Goal: Information Seeking & Learning: Learn about a topic

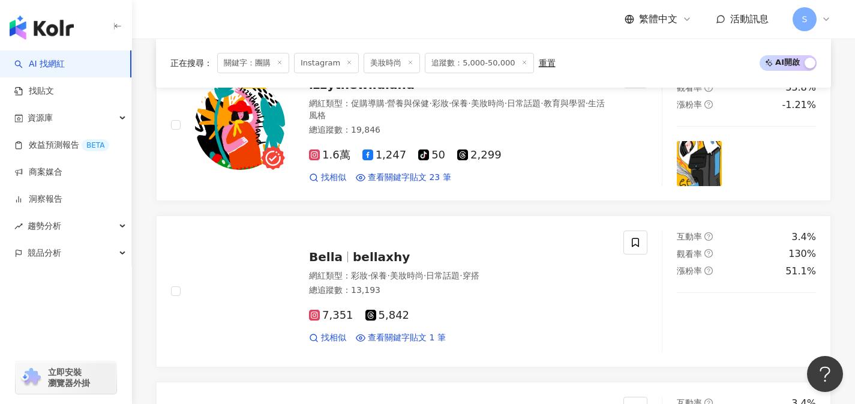
scroll to position [1956, 0]
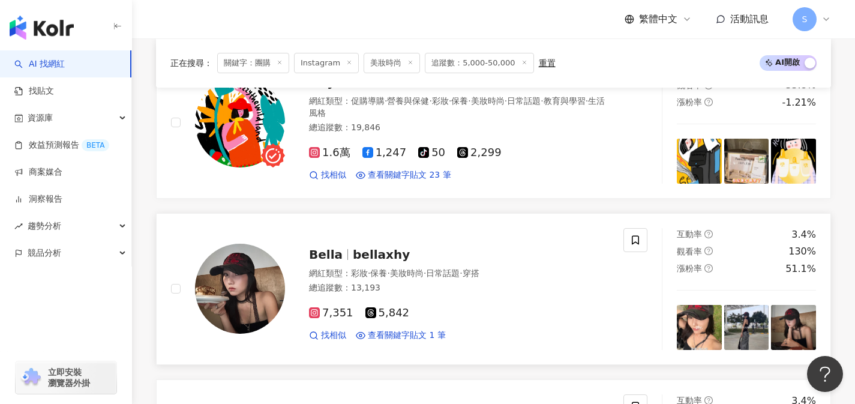
click at [443, 282] on div "總追蹤數 ： 13,193" at bounding box center [459, 288] width 300 height 12
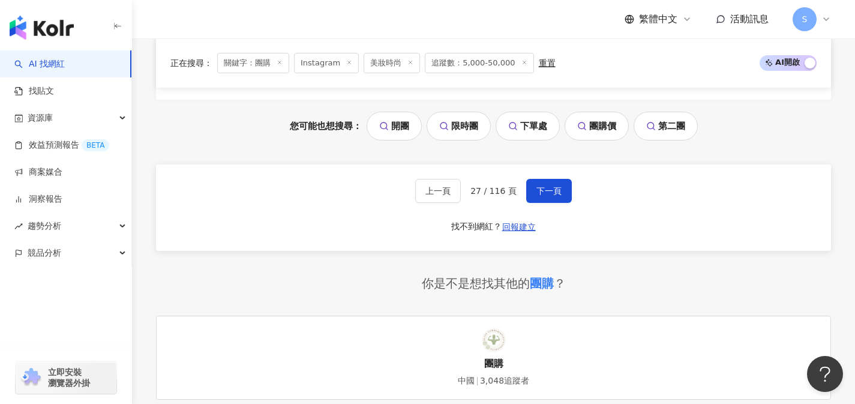
scroll to position [2608, 0]
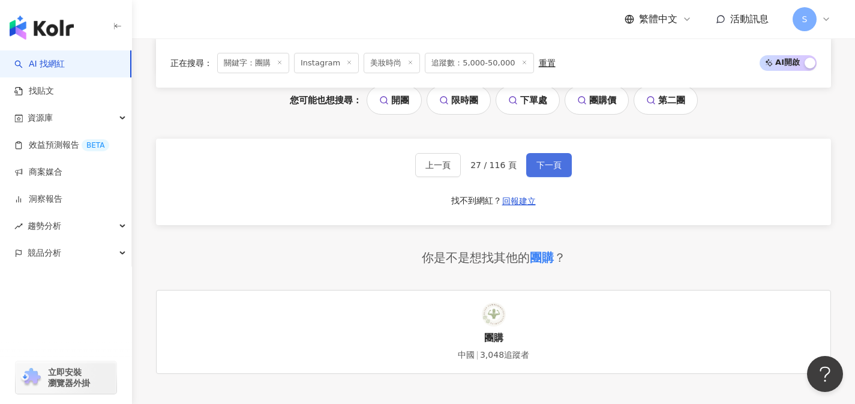
click at [554, 154] on button "下一頁" at bounding box center [549, 165] width 46 height 24
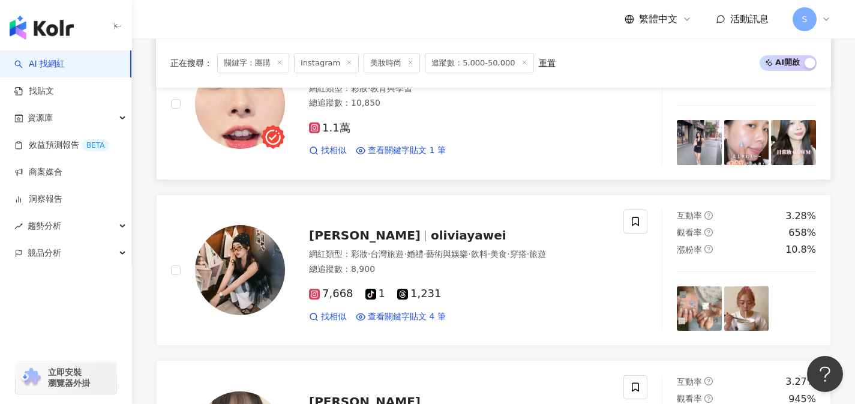
scroll to position [1303, 0]
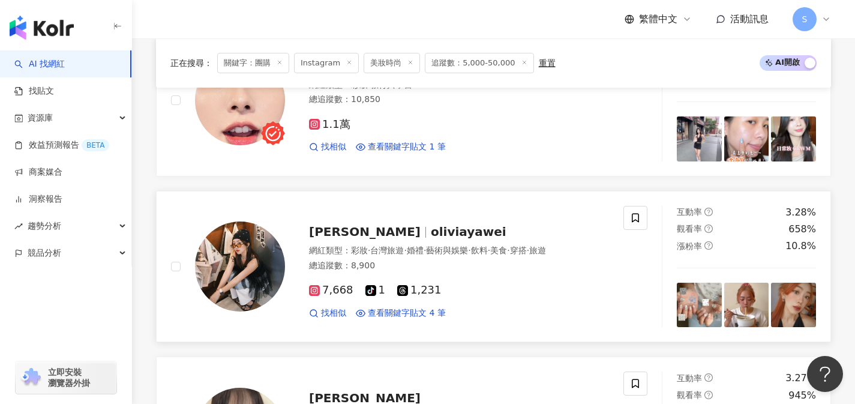
click at [423, 274] on div "7,668 tiktok-icon 1 1,231 找相似 查看關鍵字貼文 4 筆" at bounding box center [459, 296] width 300 height 44
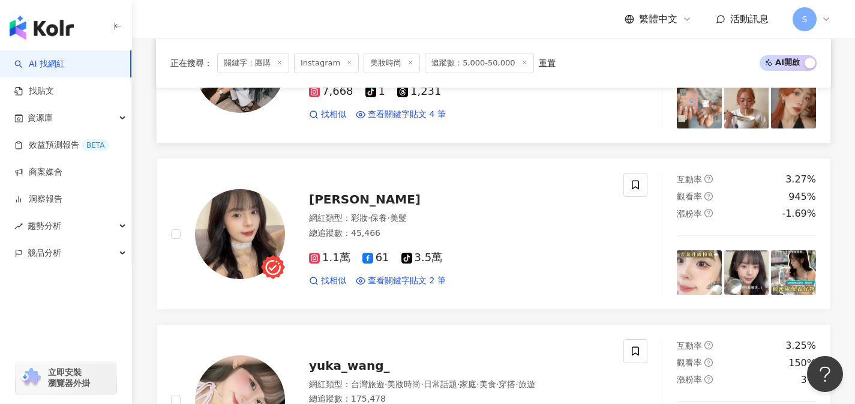
scroll to position [1503, 0]
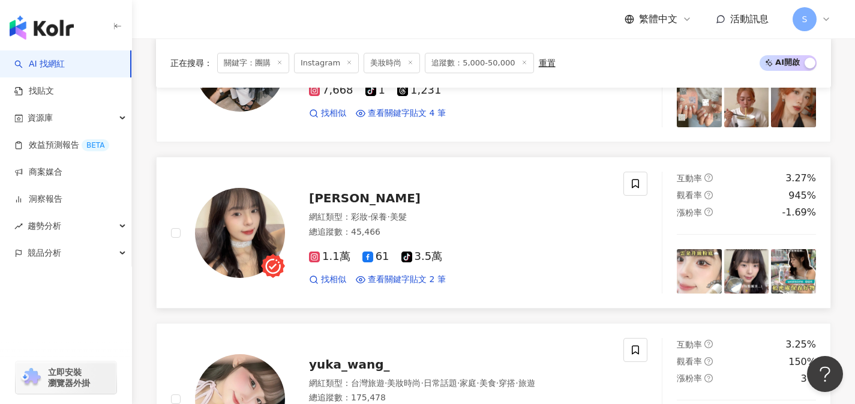
click at [458, 184] on div "陳陳 網紅類型 ： 彩妝 · 保養 · 美髮 總追蹤數 ： 45,466 1.1萬 61 tiktok-icon 3.5萬 找相似 查看關鍵字貼文 2 筆" at bounding box center [447, 232] width 324 height 105
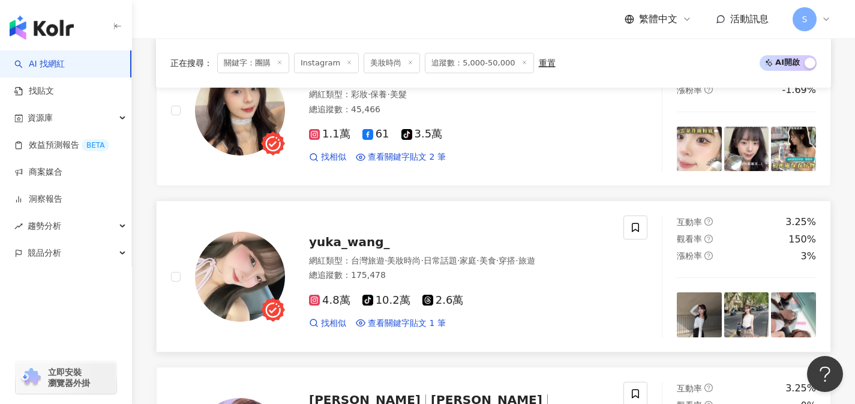
scroll to position [1650, 0]
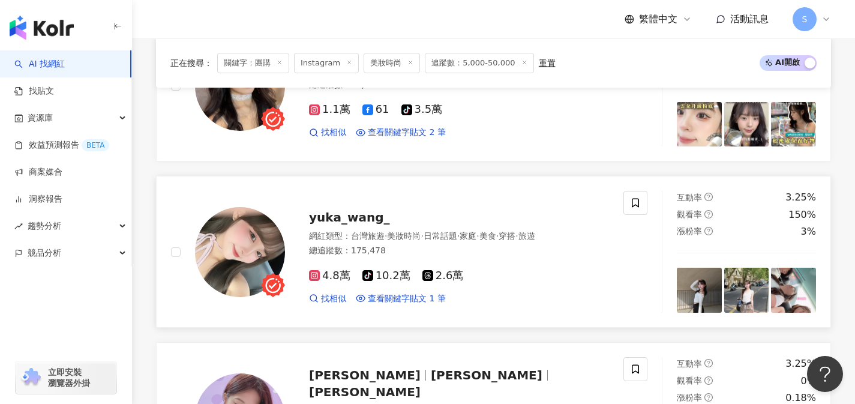
click at [433, 253] on div "總追蹤數 ： 175,478" at bounding box center [459, 251] width 300 height 12
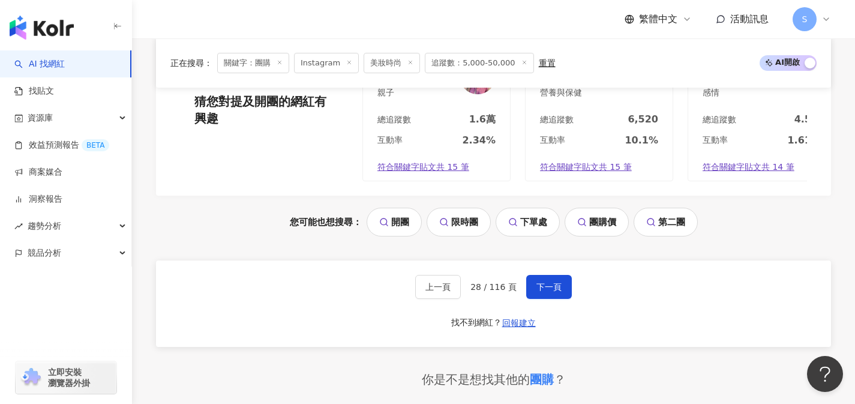
scroll to position [2503, 0]
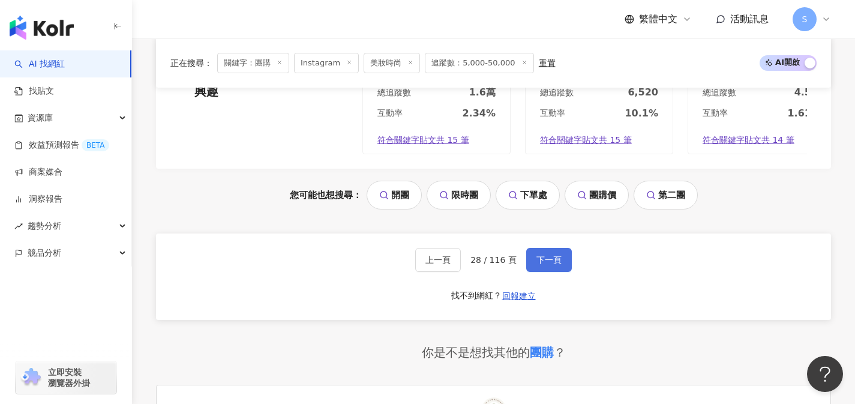
click at [553, 265] on span "下一頁" at bounding box center [548, 260] width 25 height 10
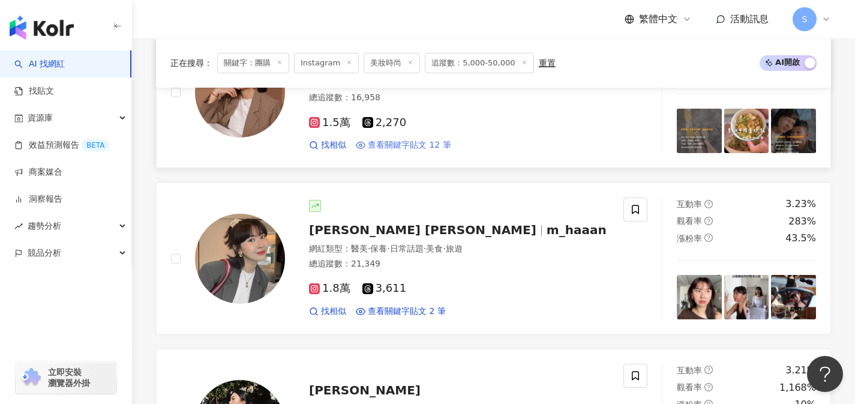
scroll to position [647, 0]
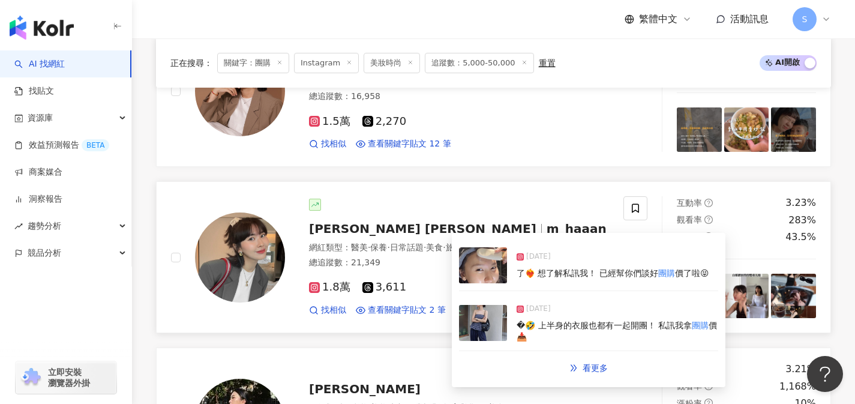
click at [425, 293] on div "1.8萬 3,611" at bounding box center [459, 287] width 300 height 13
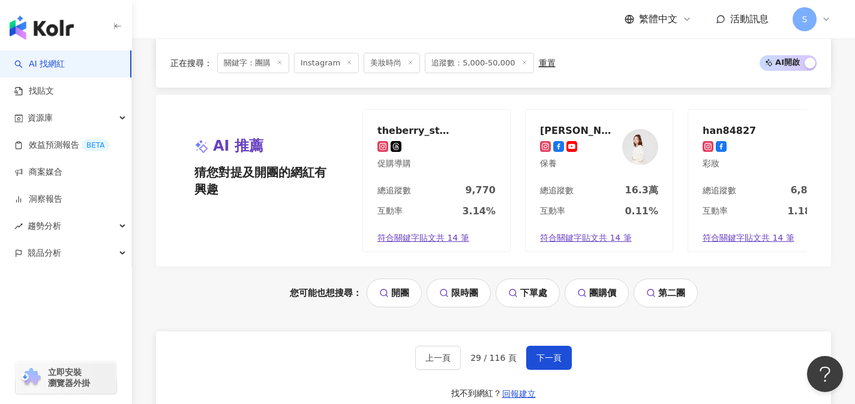
scroll to position [2500, 0]
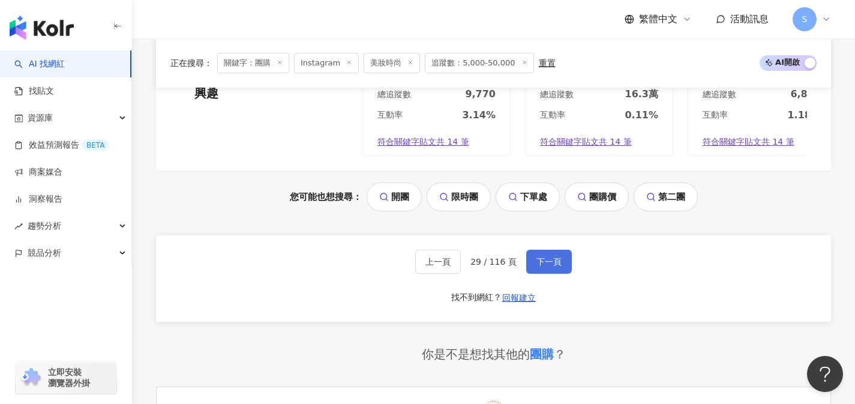
click at [541, 263] on button "下一頁" at bounding box center [549, 262] width 46 height 24
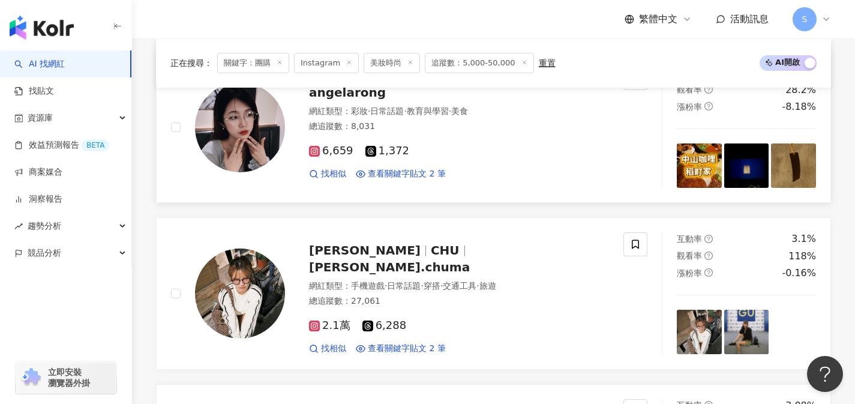
scroll to position [802, 0]
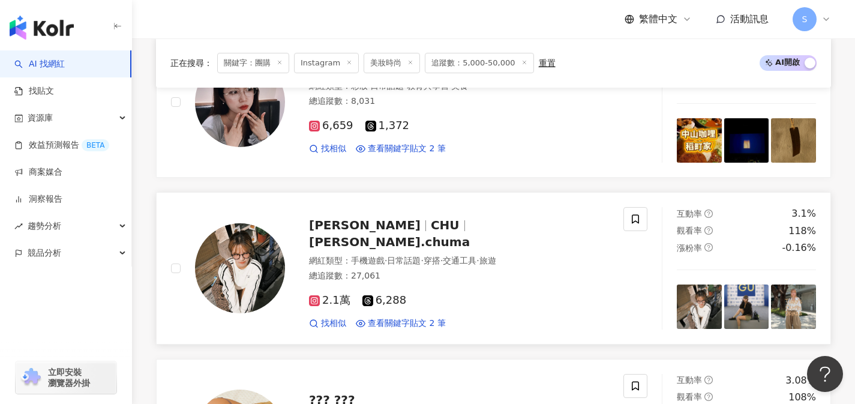
click at [445, 284] on div "2.1萬 6,288 找相似 查看關鍵字貼文 2 筆" at bounding box center [459, 306] width 300 height 44
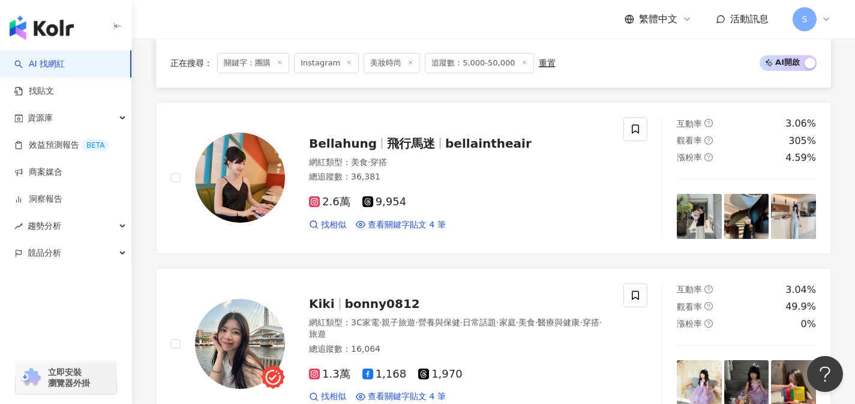
scroll to position [1396, 0]
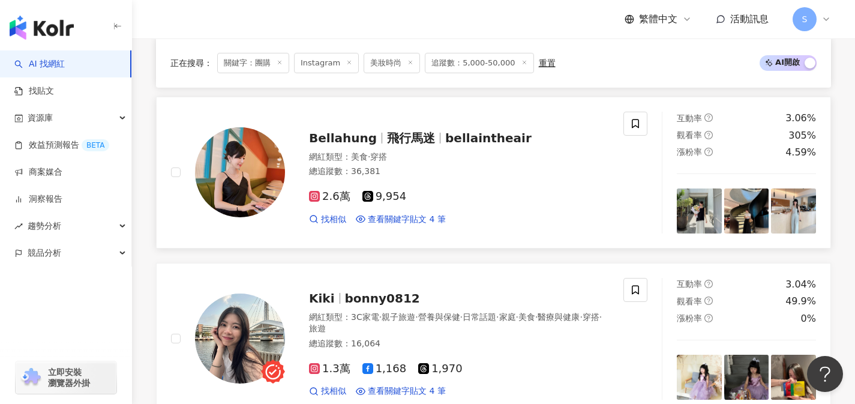
click at [473, 181] on div "2.6萬 9,954 找相似 查看關鍵字貼文 4 筆" at bounding box center [459, 203] width 300 height 44
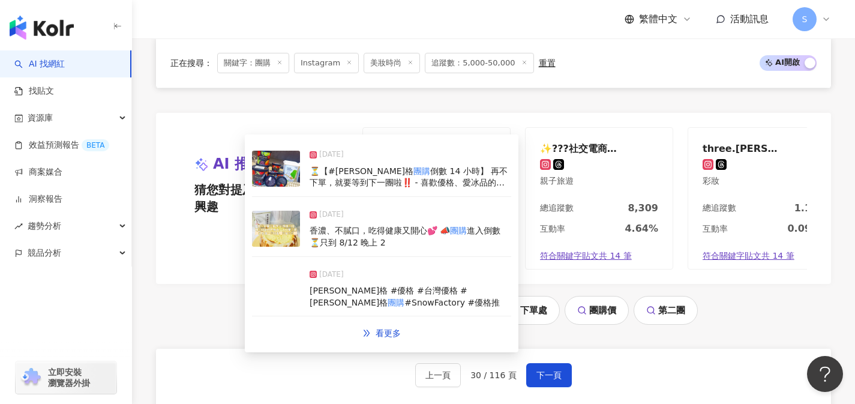
scroll to position [2399, 0]
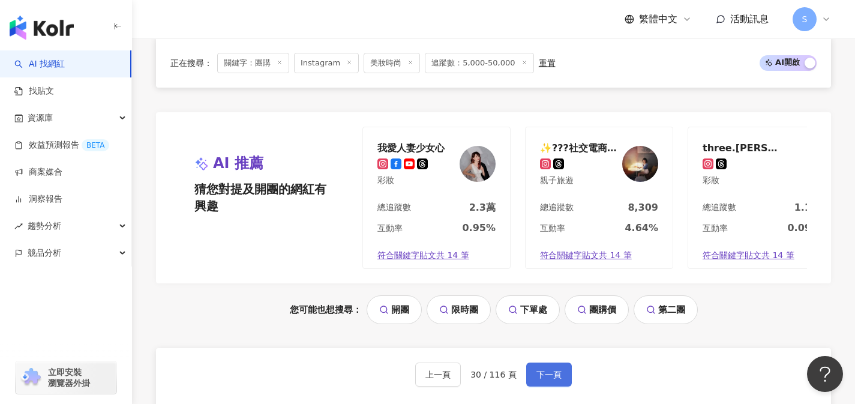
click at [551, 362] on button "下一頁" at bounding box center [549, 374] width 46 height 24
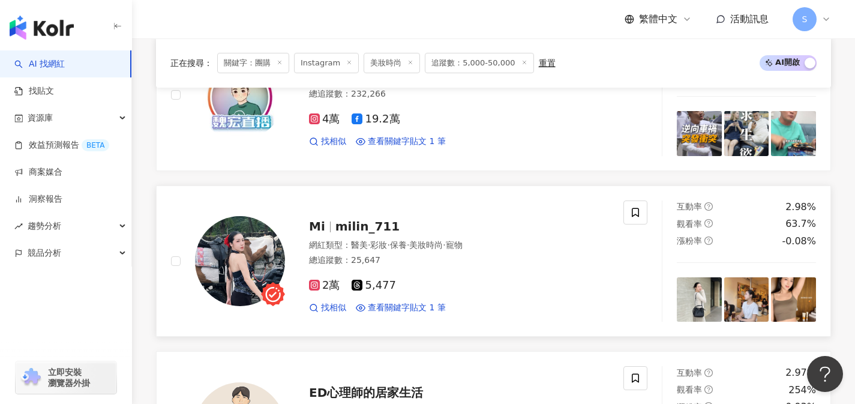
scroll to position [495, 0]
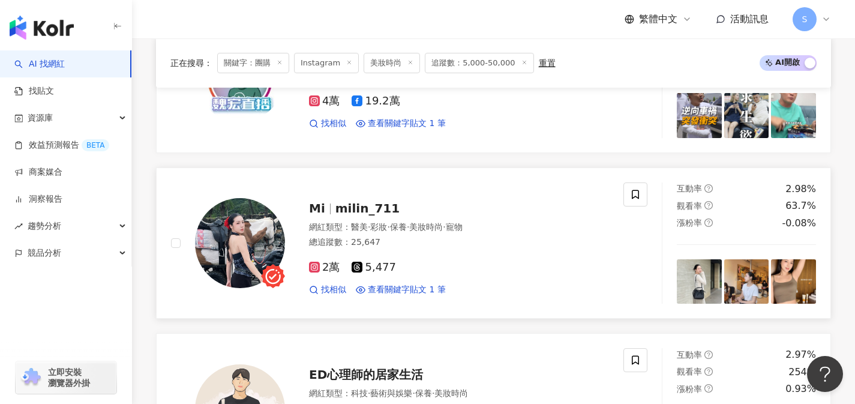
click at [446, 248] on div "總追蹤數 ： 25,647" at bounding box center [459, 242] width 300 height 12
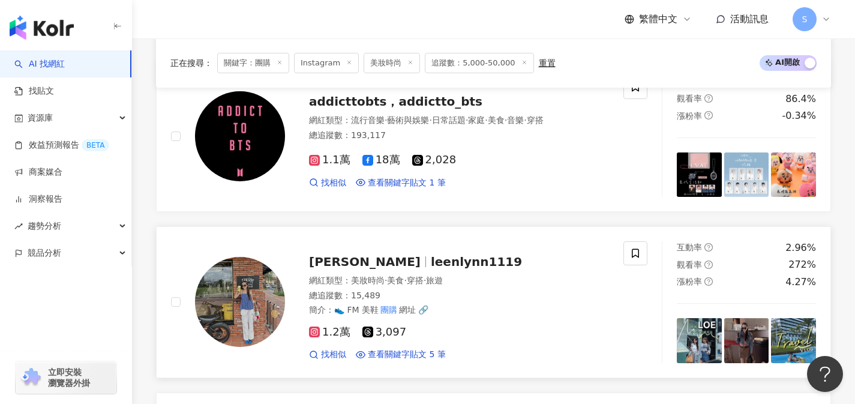
scroll to position [943, 0]
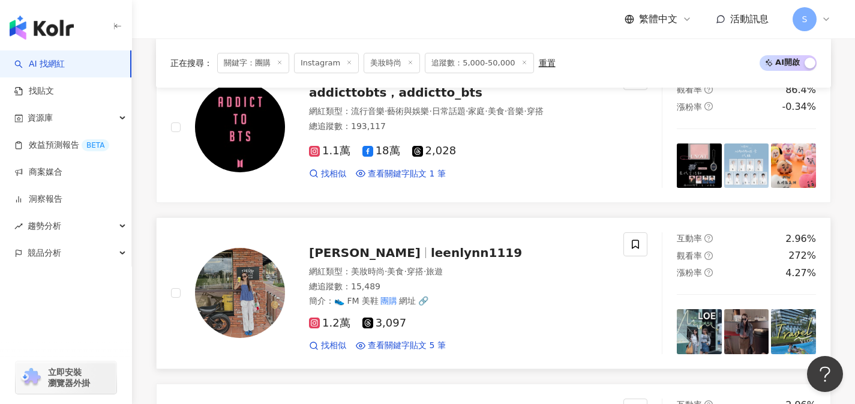
click at [428, 310] on div "1.2萬 3,097 找相似 查看關鍵字貼文 5 筆" at bounding box center [459, 329] width 300 height 44
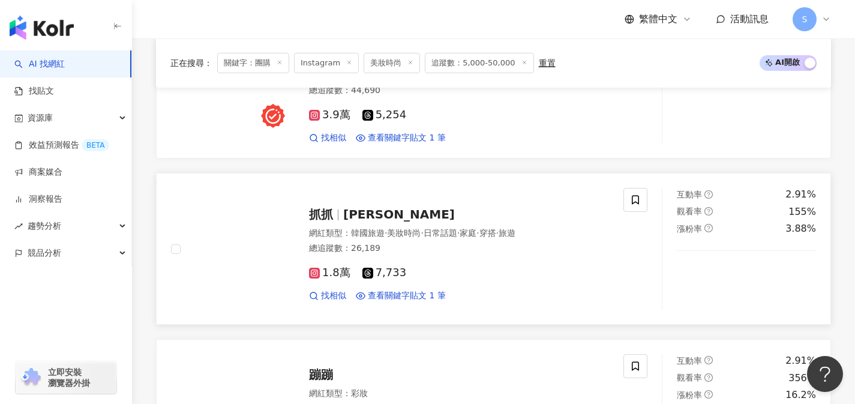
scroll to position [1917, 0]
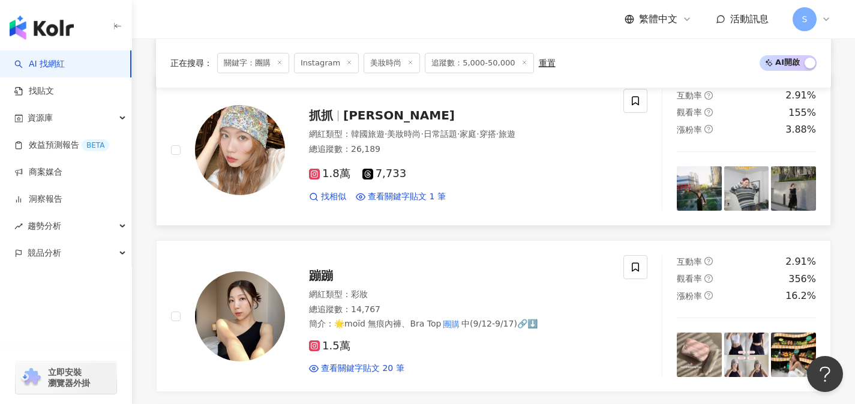
click at [482, 213] on link "抓抓 Zhua Lin 網紅類型 ： 韓國旅遊 · 美妝時尚 · 日常話題 · 家庭 · 穿搭 · 旅遊 總追蹤數 ： 26,189 1.8萬 7,733 找…" at bounding box center [493, 150] width 675 height 152
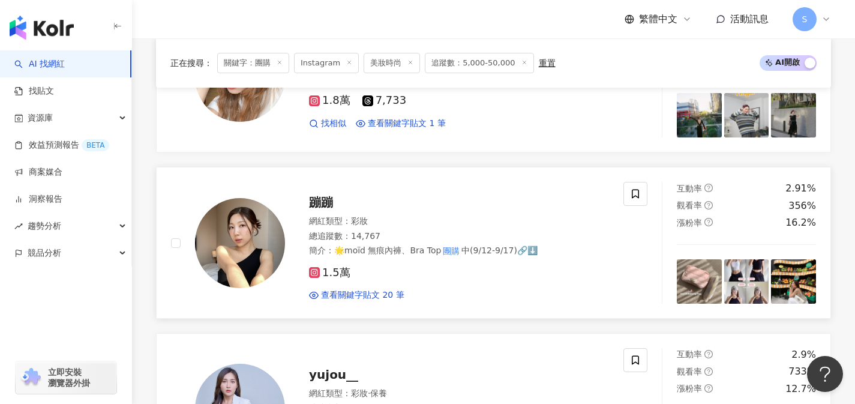
click at [397, 280] on div "1.5萬 查看關鍵字貼文 20 筆" at bounding box center [459, 279] width 300 height 44
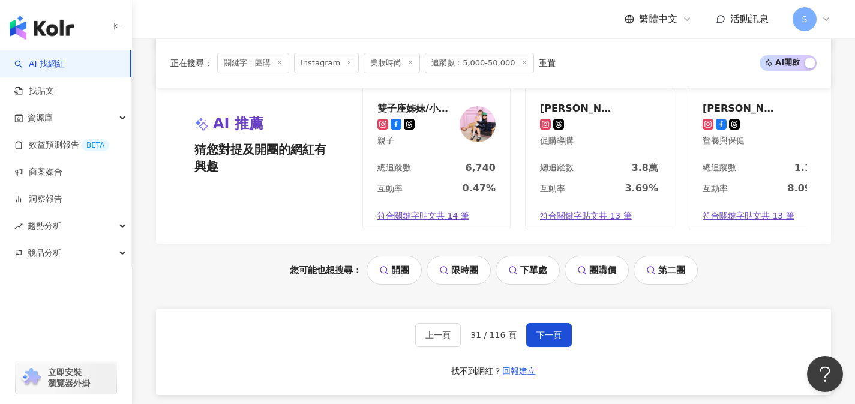
scroll to position [2531, 0]
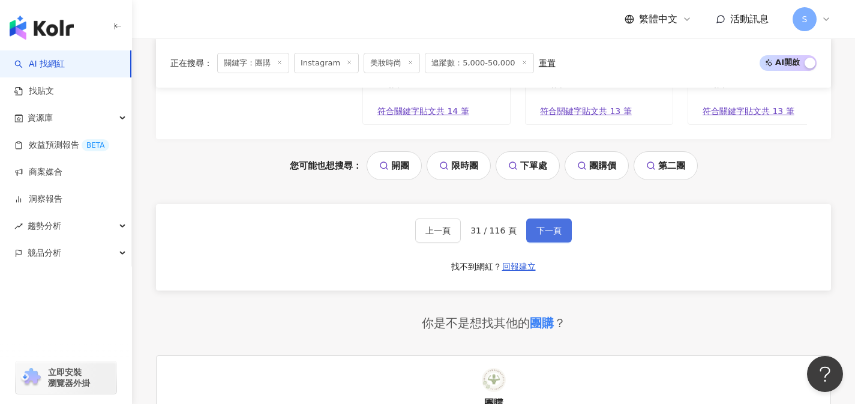
click at [541, 235] on span "下一頁" at bounding box center [548, 231] width 25 height 10
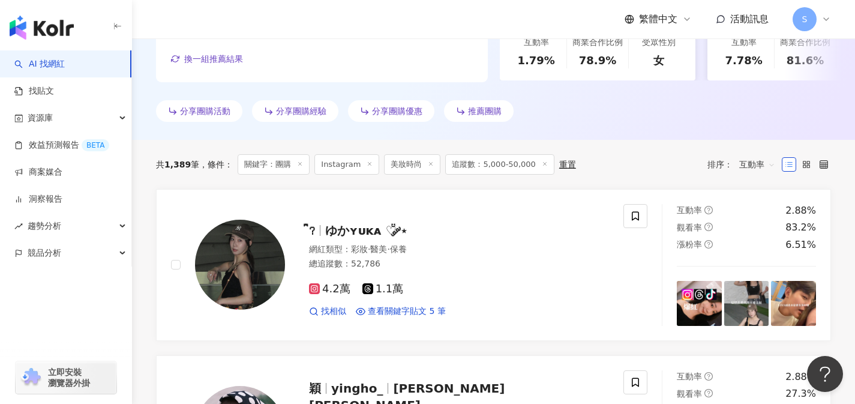
scroll to position [310, 0]
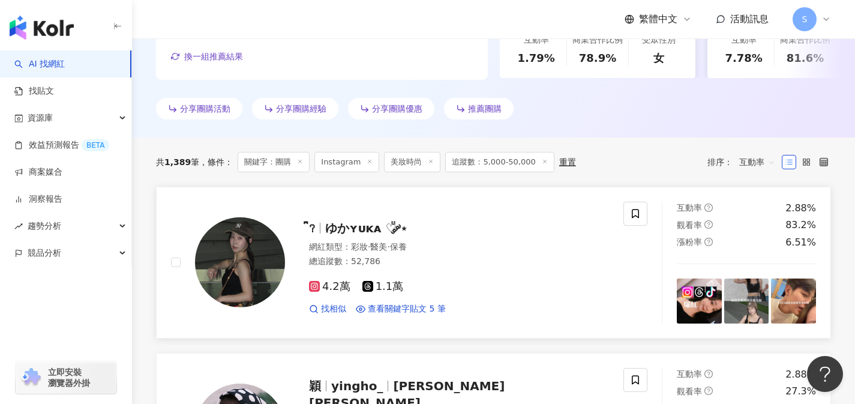
click at [432, 284] on div "4.2萬 1.1萬" at bounding box center [459, 286] width 300 height 13
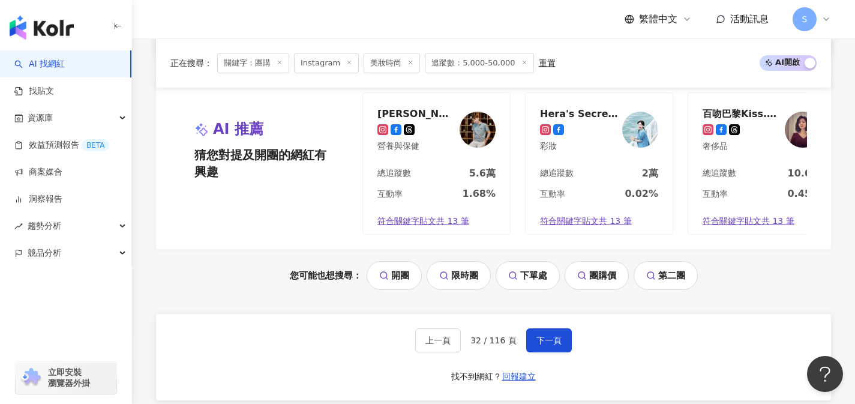
scroll to position [2491, 0]
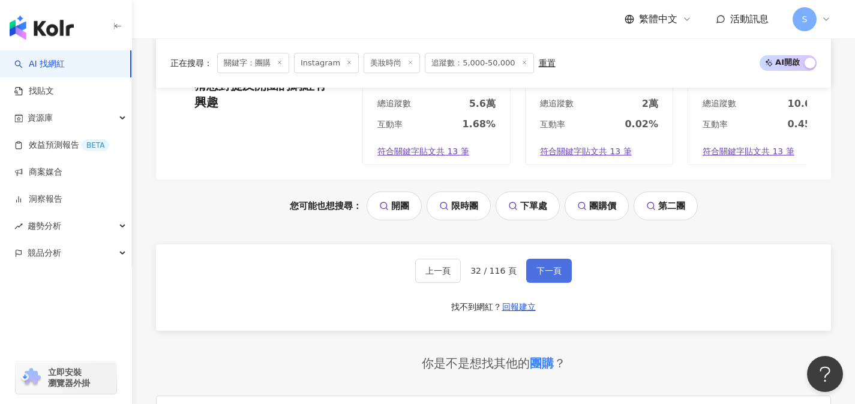
click at [554, 283] on button "下一頁" at bounding box center [549, 271] width 46 height 24
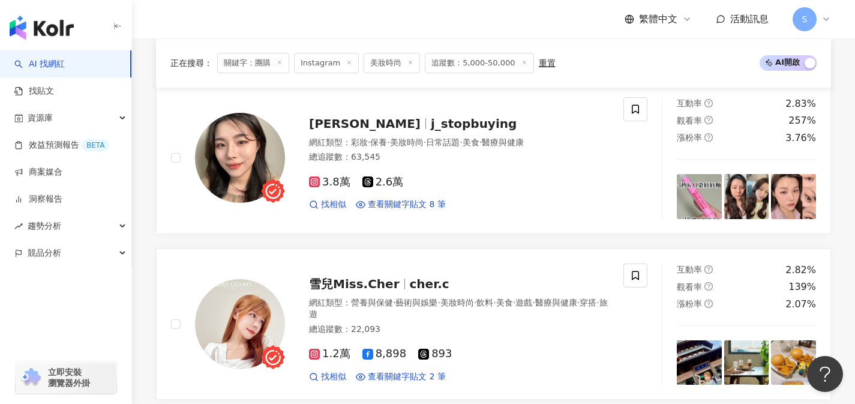
scroll to position [416, 0]
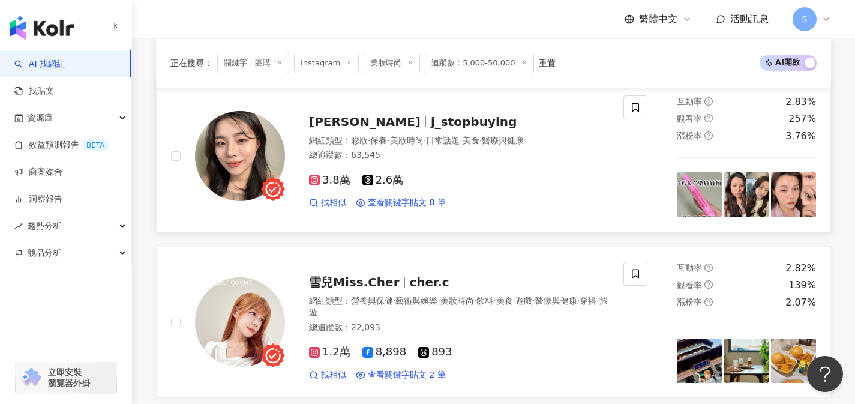
click at [437, 165] on div "3.8萬 2.6萬 找相似 查看關鍵字貼文 8 筆" at bounding box center [459, 186] width 300 height 44
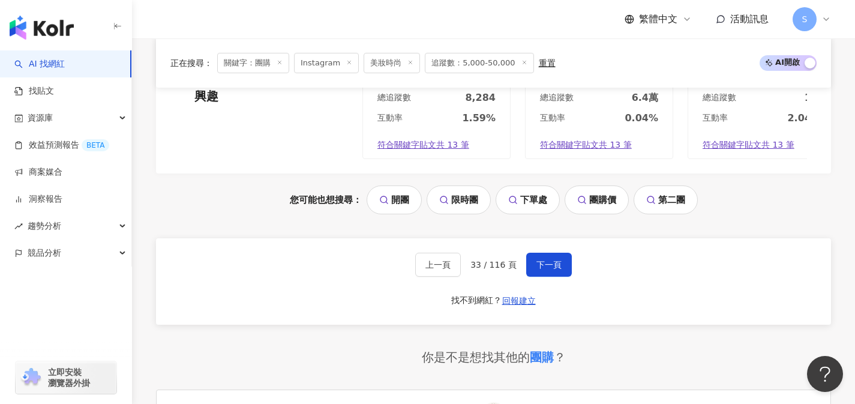
scroll to position [2527, 0]
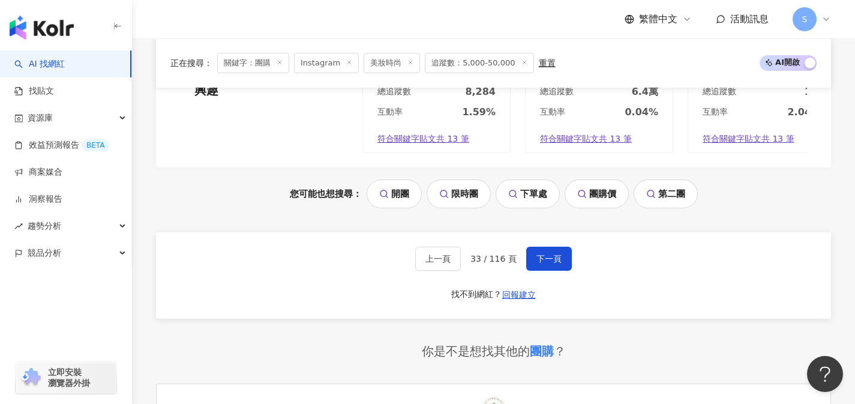
click at [539, 256] on div "上一頁 33 / 116 頁 下一頁 找不到網紅？ 回報建立" at bounding box center [493, 275] width 675 height 86
click at [542, 248] on button "下一頁" at bounding box center [549, 259] width 46 height 24
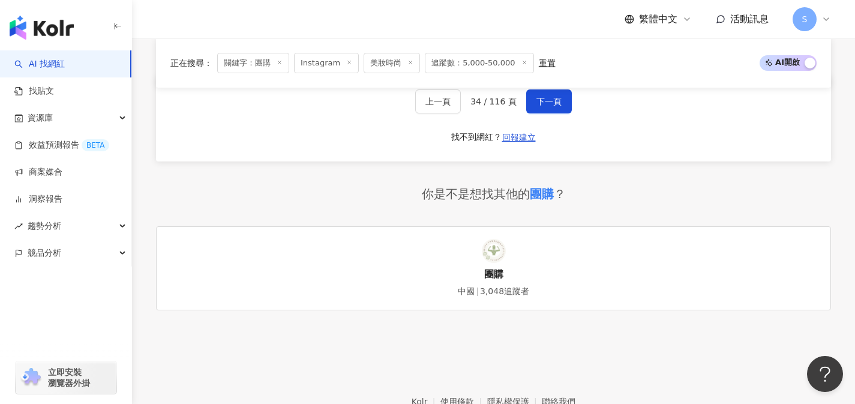
scroll to position [2660, 0]
click at [557, 115] on button "下一頁" at bounding box center [549, 103] width 46 height 24
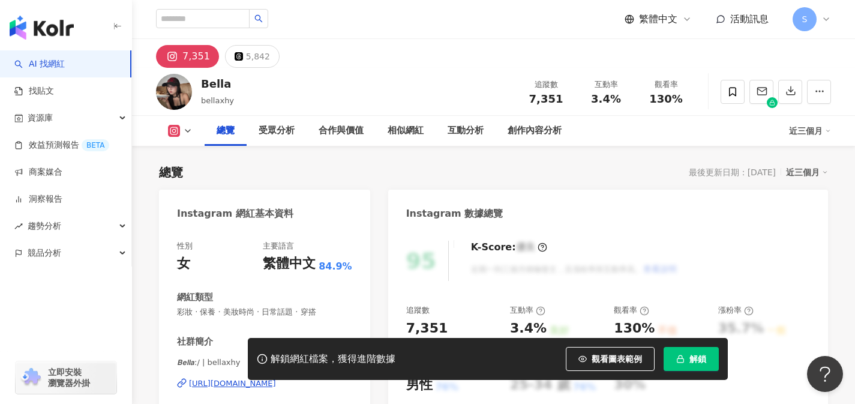
scroll to position [89, 0]
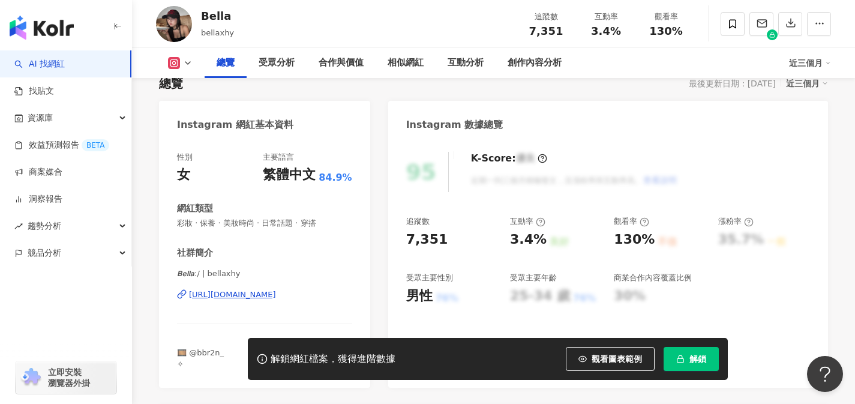
click at [276, 298] on div "https://www.instagram.com/bellaxhy/" at bounding box center [232, 294] width 87 height 11
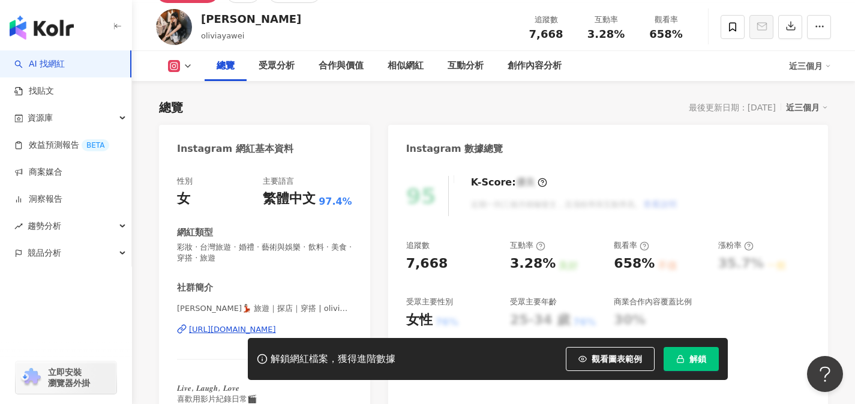
scroll to position [77, 0]
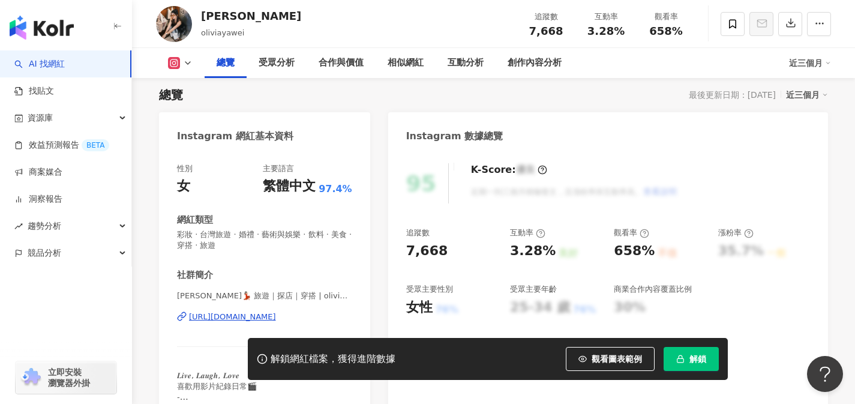
click at [276, 312] on div "https://www.instagram.com/oliviayawei/" at bounding box center [232, 316] width 87 height 11
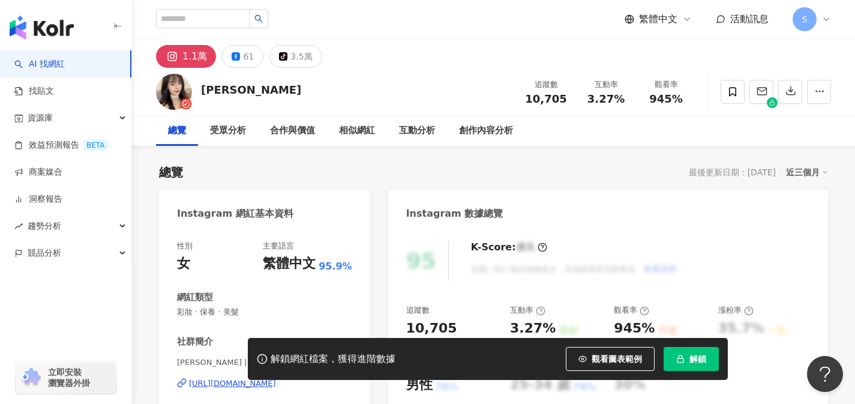
click at [276, 378] on div "https://www.instagram.com/ying___0628/" at bounding box center [232, 383] width 87 height 11
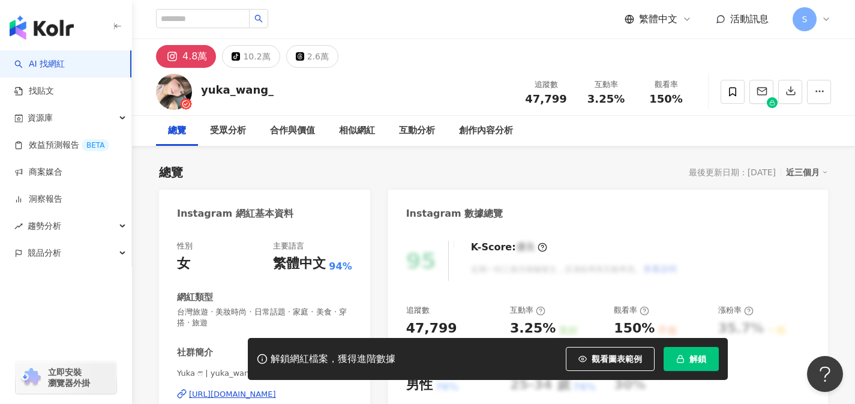
click at [276, 389] on div "[URL][DOMAIN_NAME]" at bounding box center [232, 394] width 87 height 11
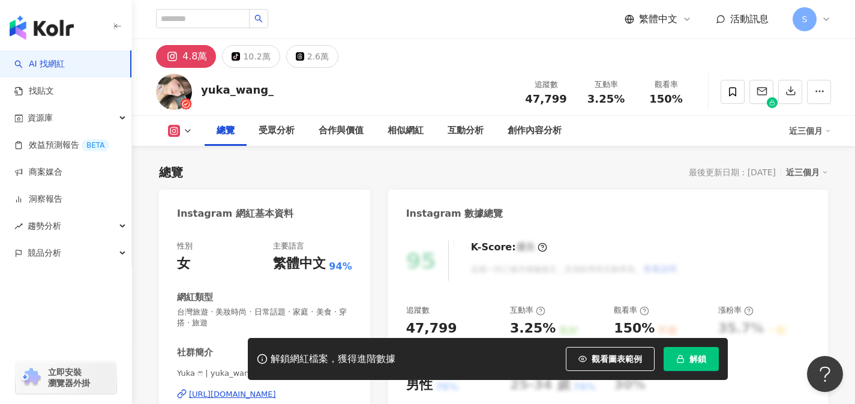
scroll to position [121, 0]
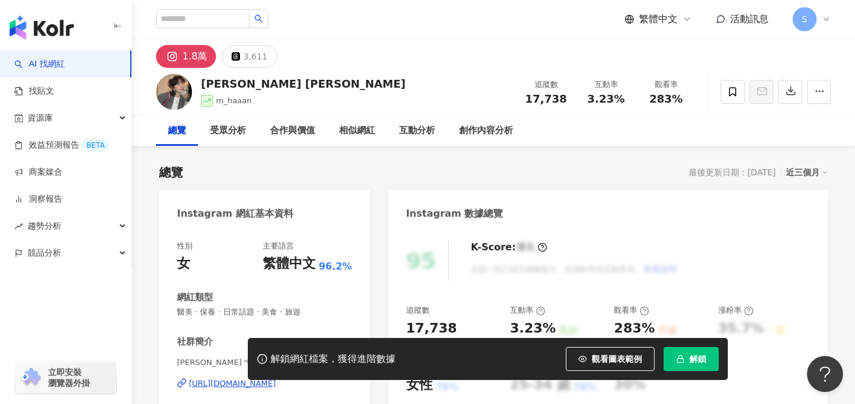
scroll to position [64, 0]
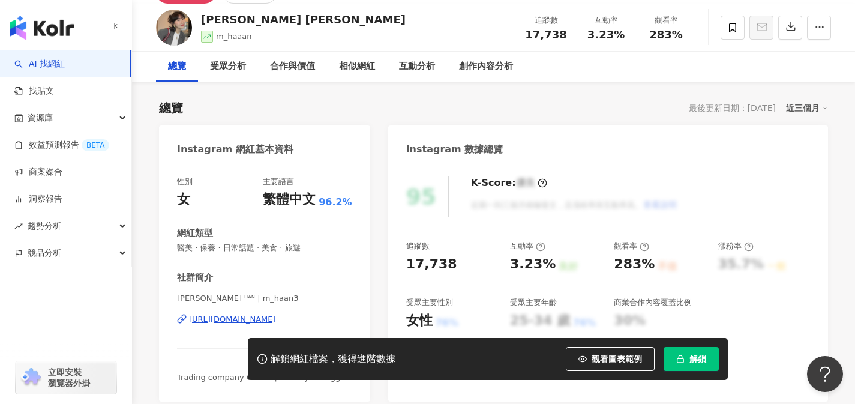
click at [276, 320] on div "https://www.instagram.com/m_haan3/" at bounding box center [232, 319] width 87 height 11
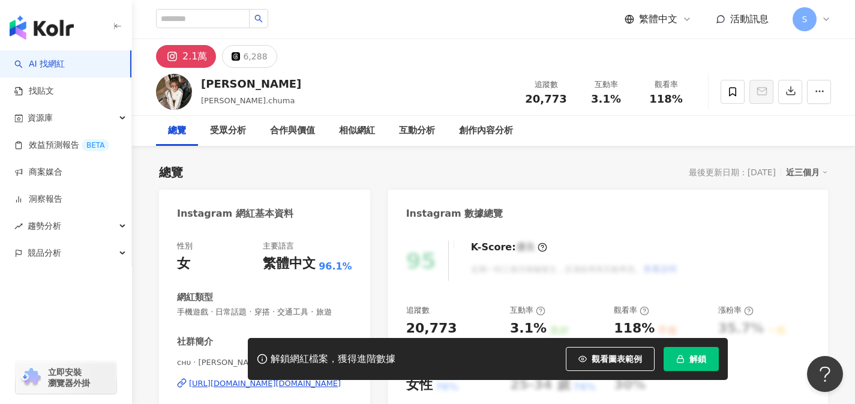
click at [314, 378] on div "[URL][DOMAIN_NAME][DOMAIN_NAME]" at bounding box center [265, 383] width 152 height 11
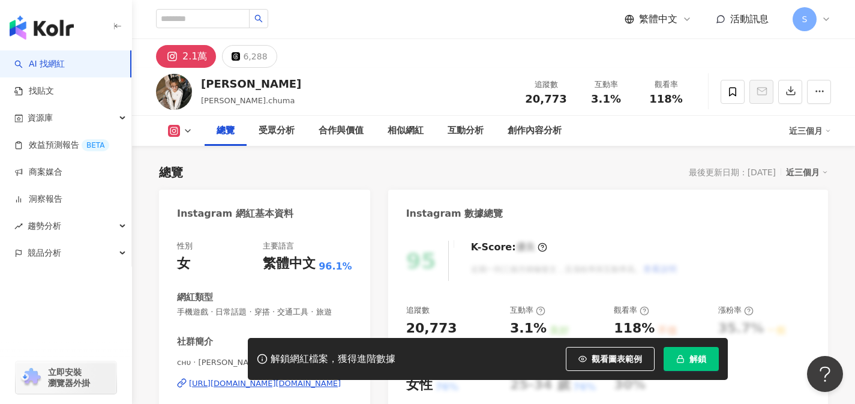
scroll to position [107, 0]
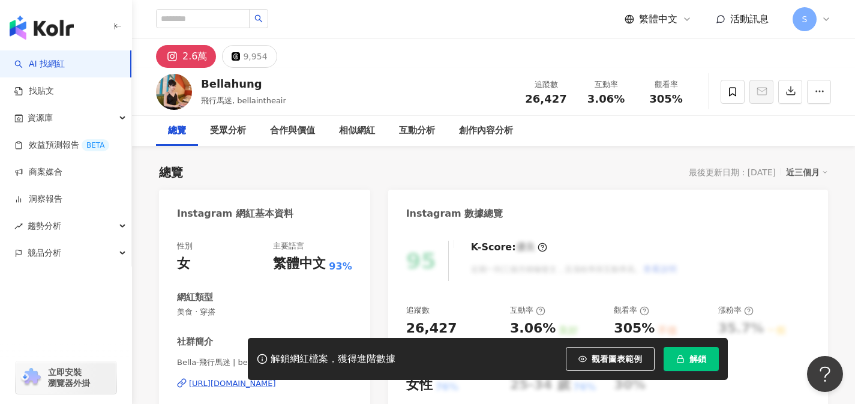
click at [276, 378] on div "[URL][DOMAIN_NAME]" at bounding box center [232, 383] width 87 height 11
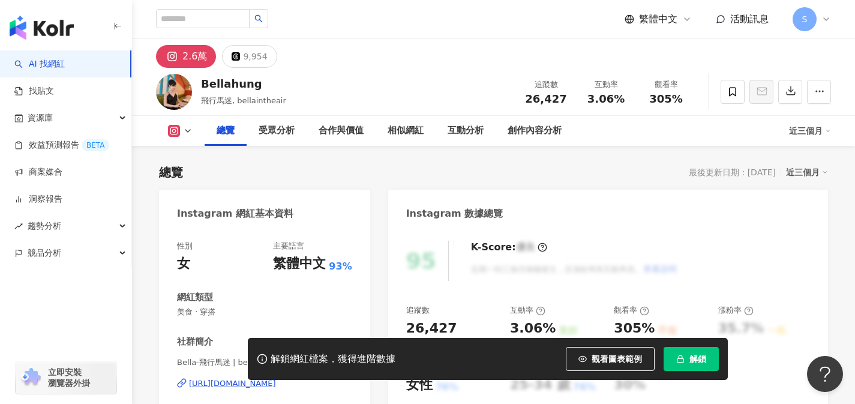
scroll to position [170, 0]
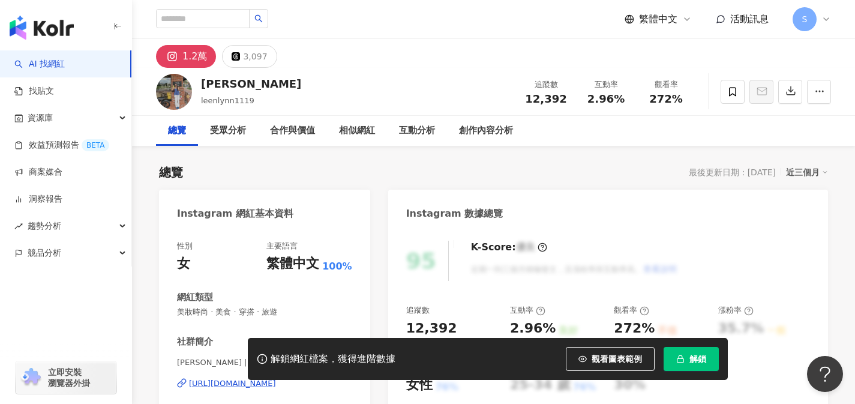
click at [566, 170] on div "總覽 最後更新日期：2025/9/14 近三個月" at bounding box center [493, 172] width 669 height 17
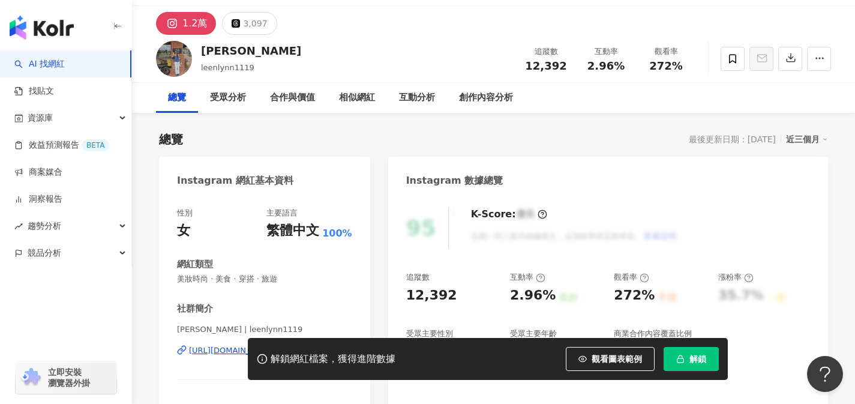
scroll to position [102, 0]
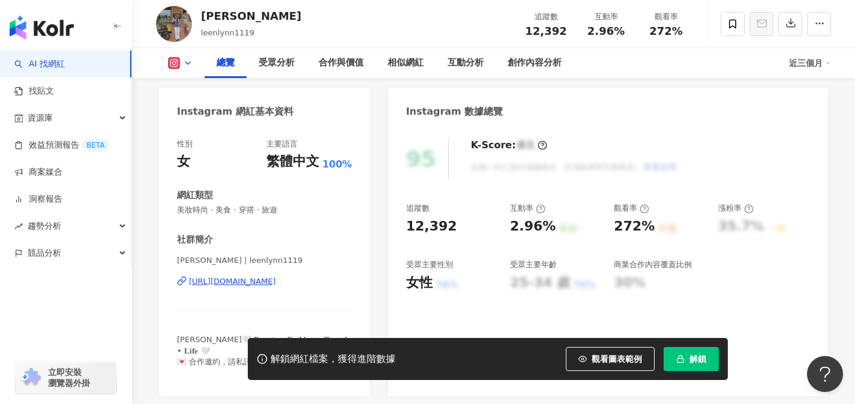
click at [276, 280] on div "https://www.instagram.com/leenlynn1119/" at bounding box center [232, 281] width 87 height 11
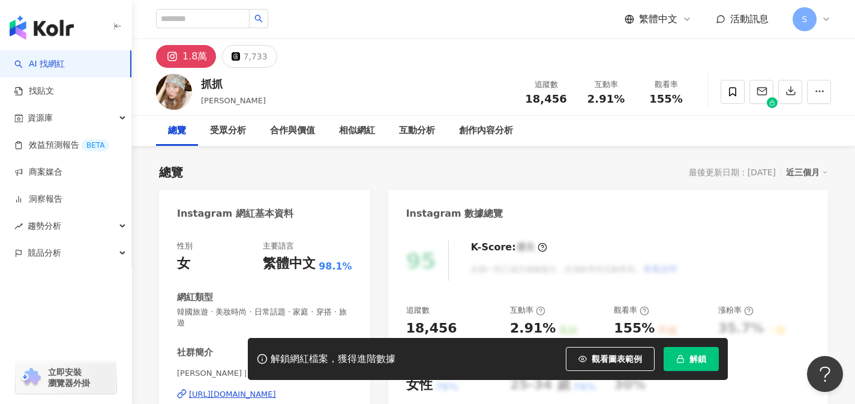
scroll to position [95, 0]
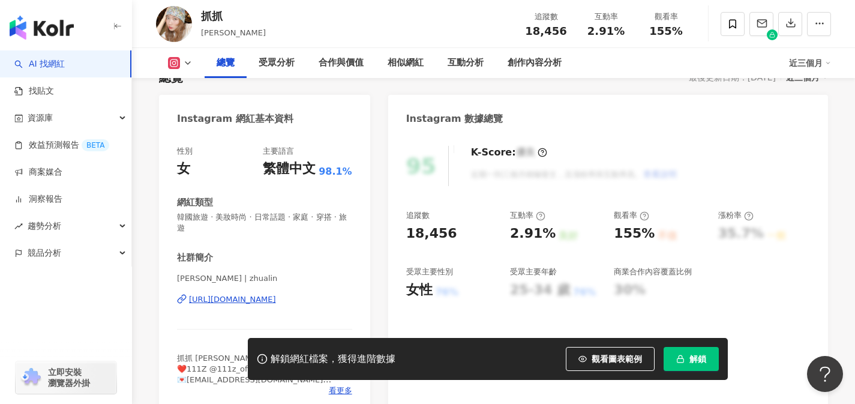
click at [276, 294] on div "[URL][DOMAIN_NAME]" at bounding box center [232, 299] width 87 height 11
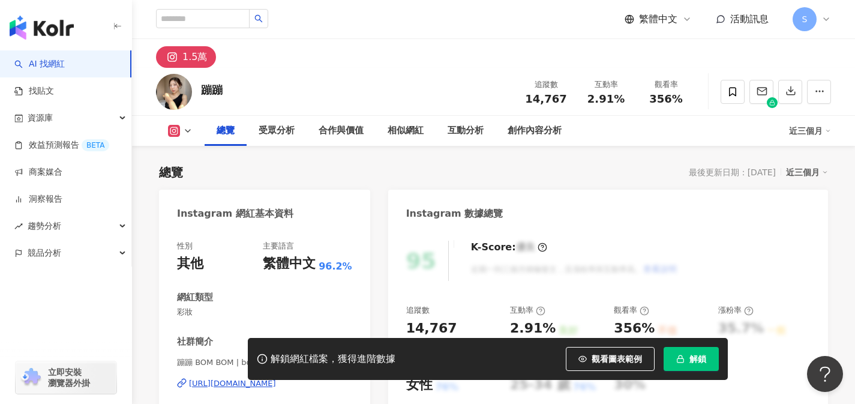
scroll to position [275, 0]
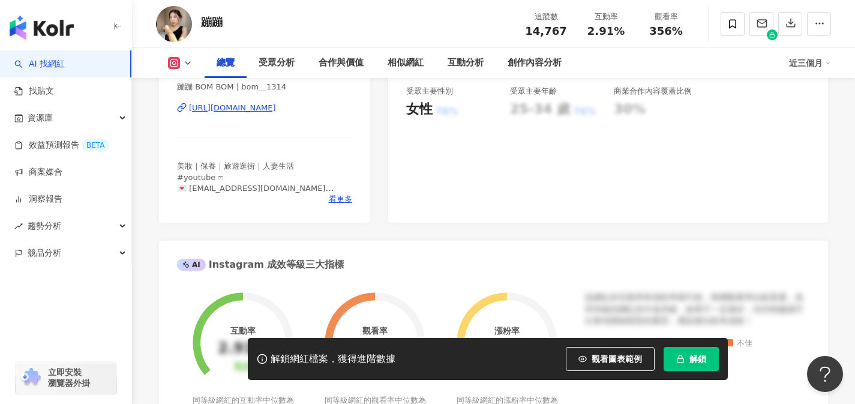
click at [276, 110] on div "https://www.instagram.com/bom__1314/" at bounding box center [232, 108] width 87 height 11
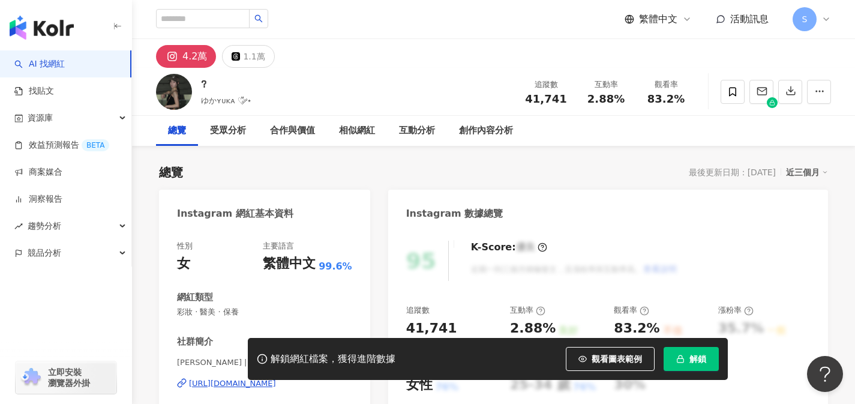
click at [628, 167] on div "總覽 最後更新日期：[DATE] 近三個月" at bounding box center [493, 172] width 669 height 17
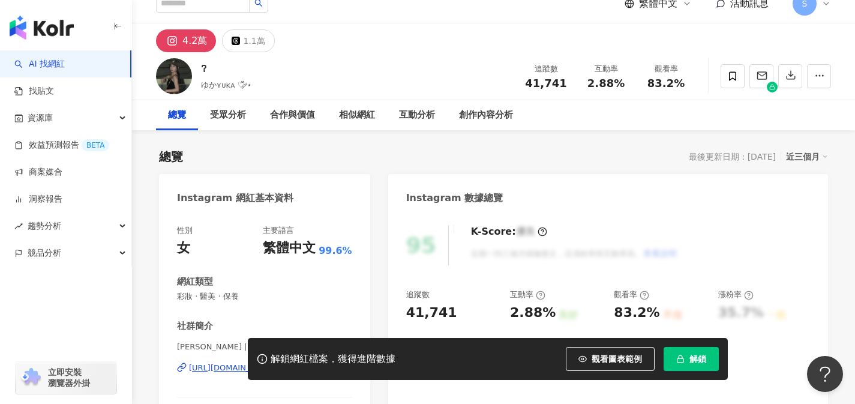
scroll to position [217, 0]
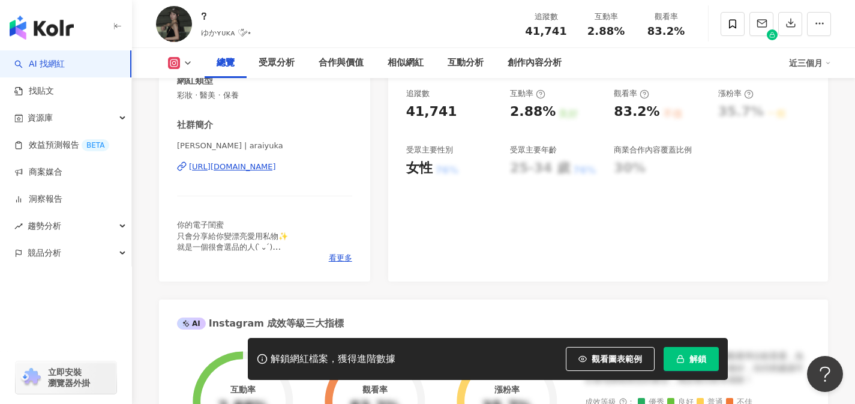
click at [276, 168] on div "[URL][DOMAIN_NAME]" at bounding box center [232, 166] width 87 height 11
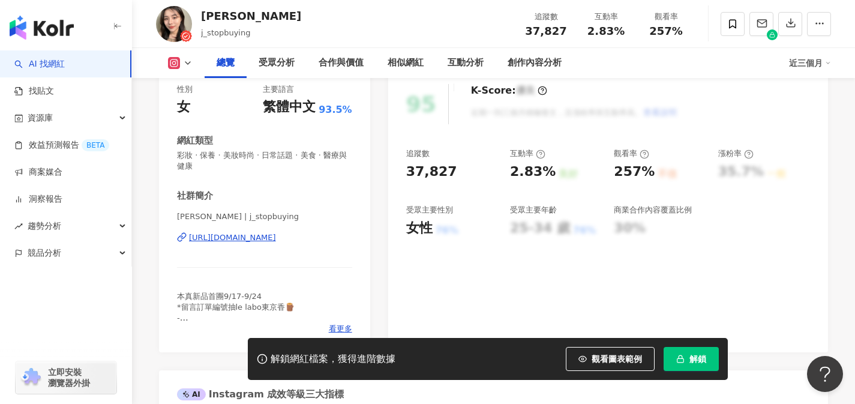
scroll to position [161, 0]
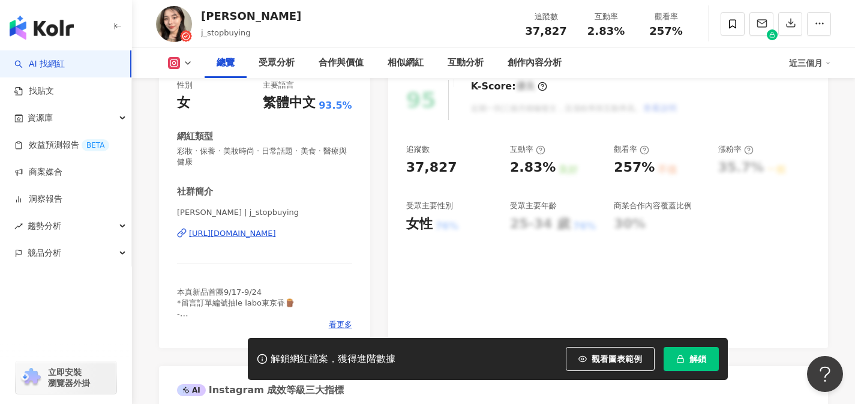
click at [276, 233] on div "https://www.instagram.com/j_stopbuying/" at bounding box center [232, 233] width 87 height 11
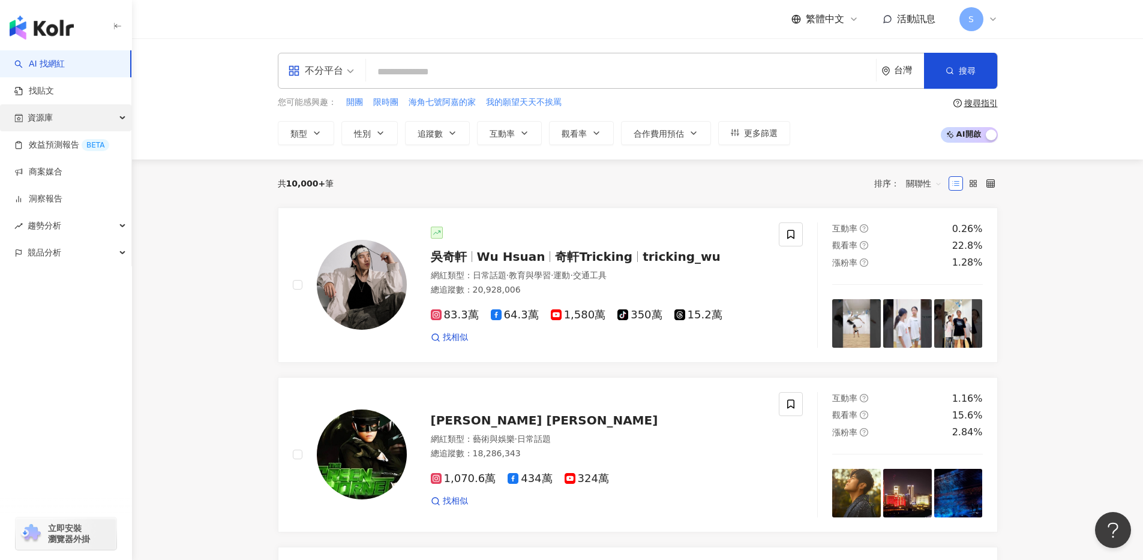
click at [64, 116] on div "資源庫" at bounding box center [65, 117] width 131 height 27
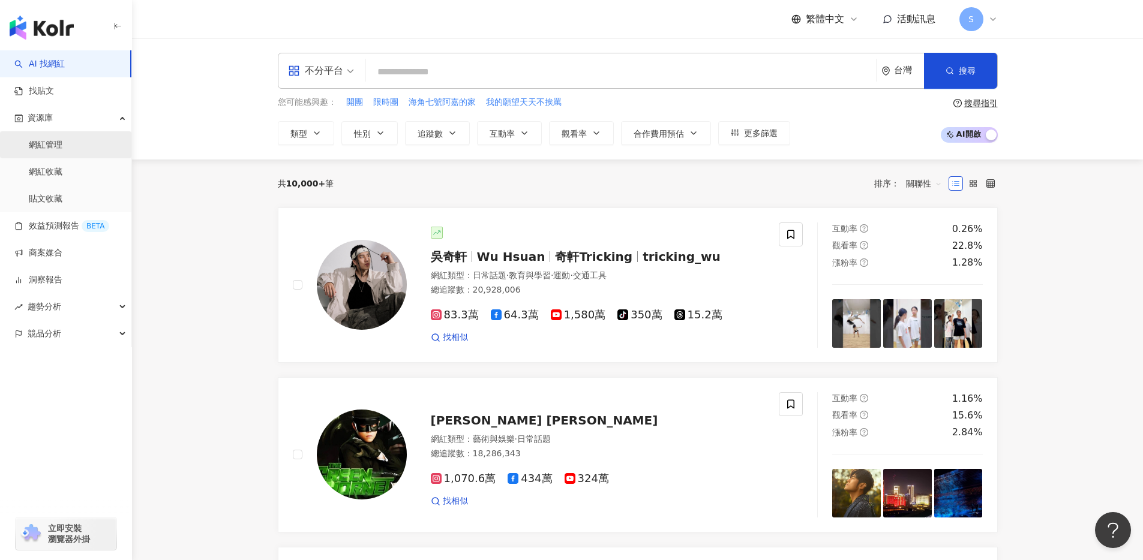
click at [62, 149] on link "網紅管理" at bounding box center [46, 145] width 34 height 12
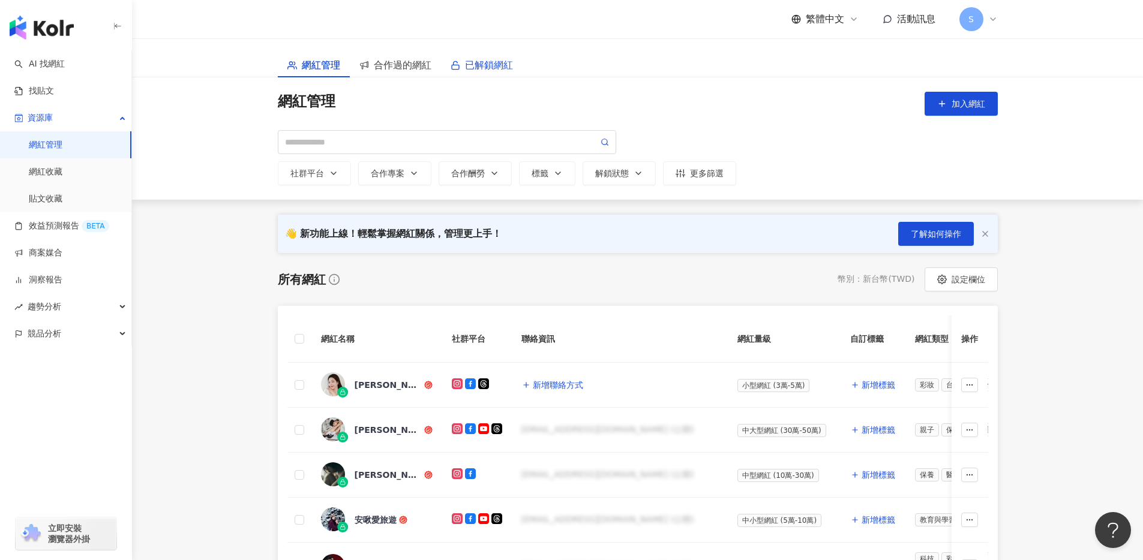
click at [482, 68] on span "已解鎖網紅" at bounding box center [489, 65] width 48 height 15
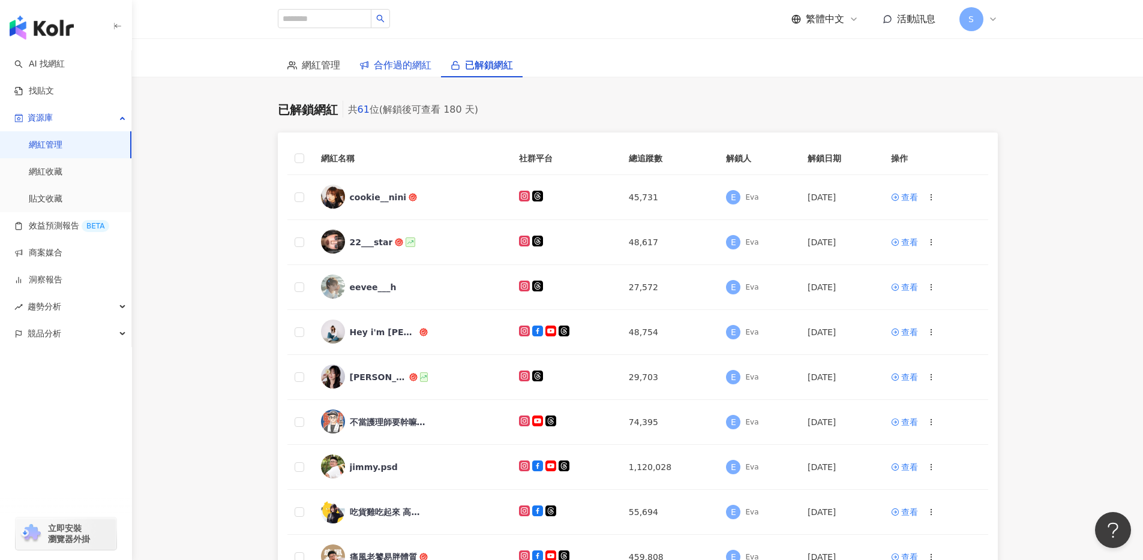
click at [391, 67] on span "合作過的網紅" at bounding box center [403, 65] width 58 height 15
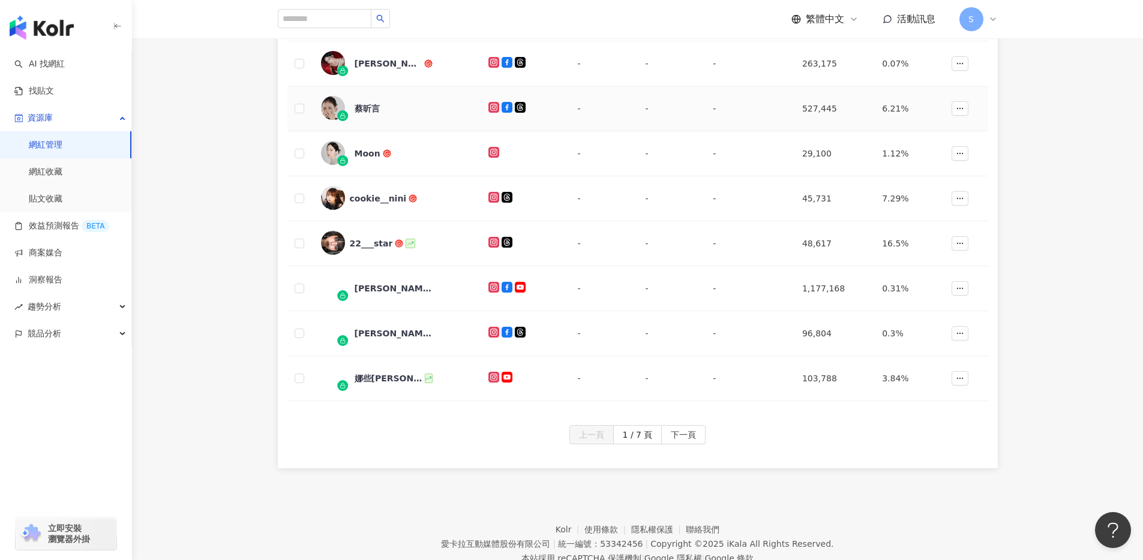
scroll to position [322, 0]
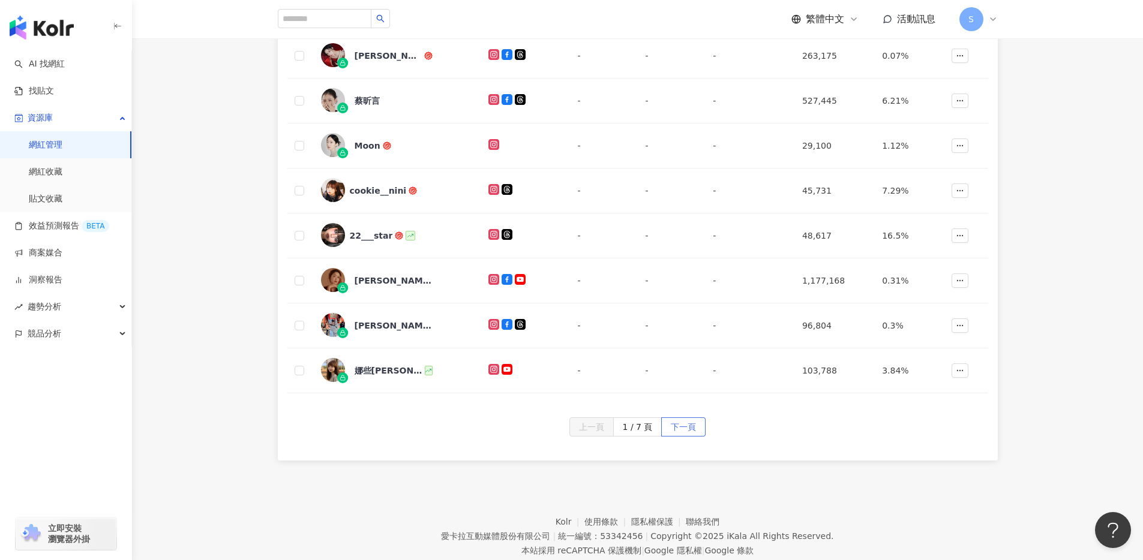
click at [671, 427] on span "下一頁" at bounding box center [683, 427] width 25 height 19
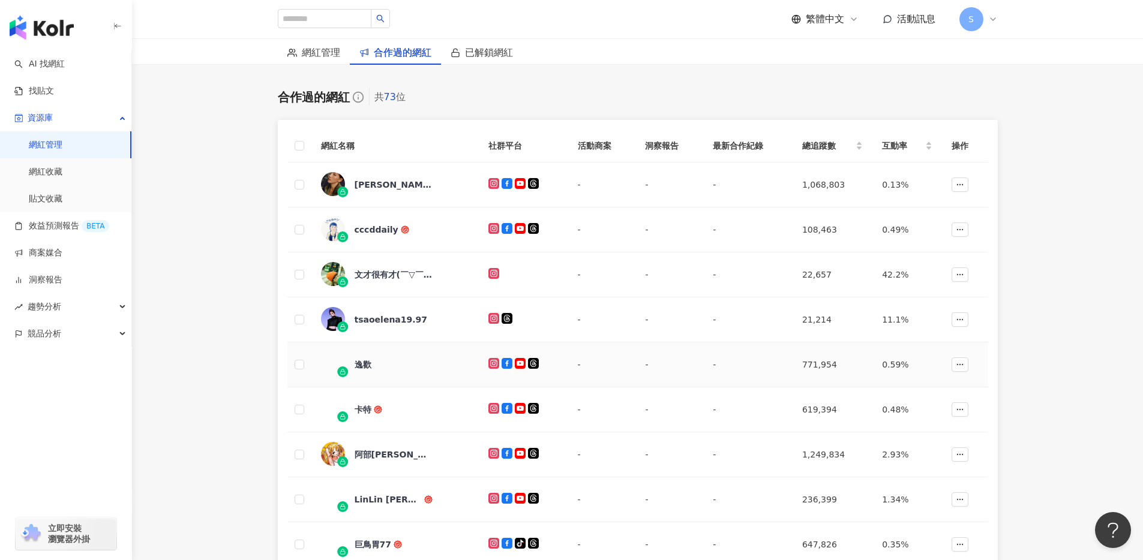
scroll to position [0, 0]
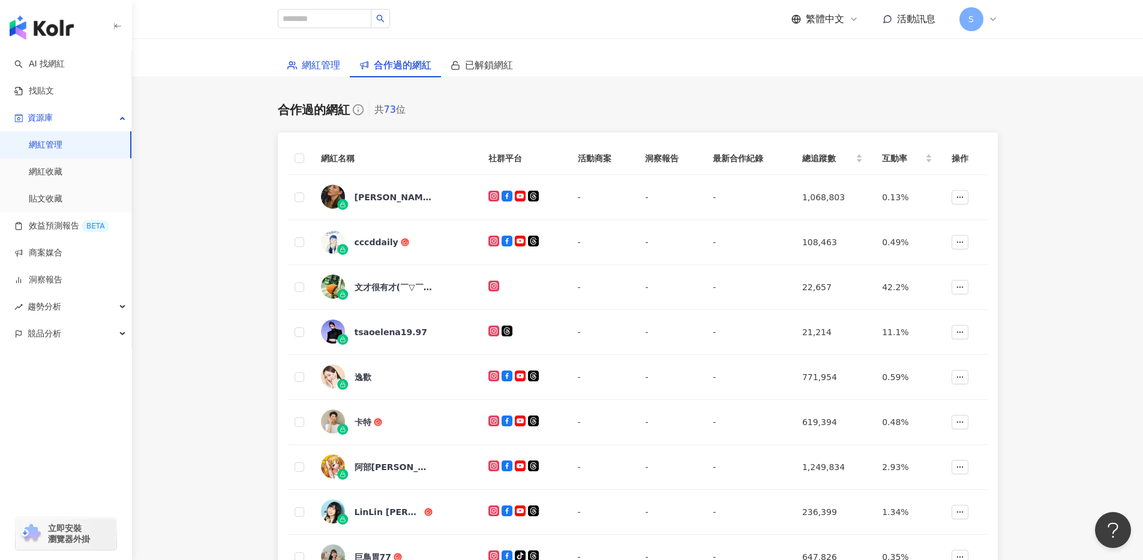
click at [337, 65] on span "網紅管理" at bounding box center [321, 65] width 38 height 15
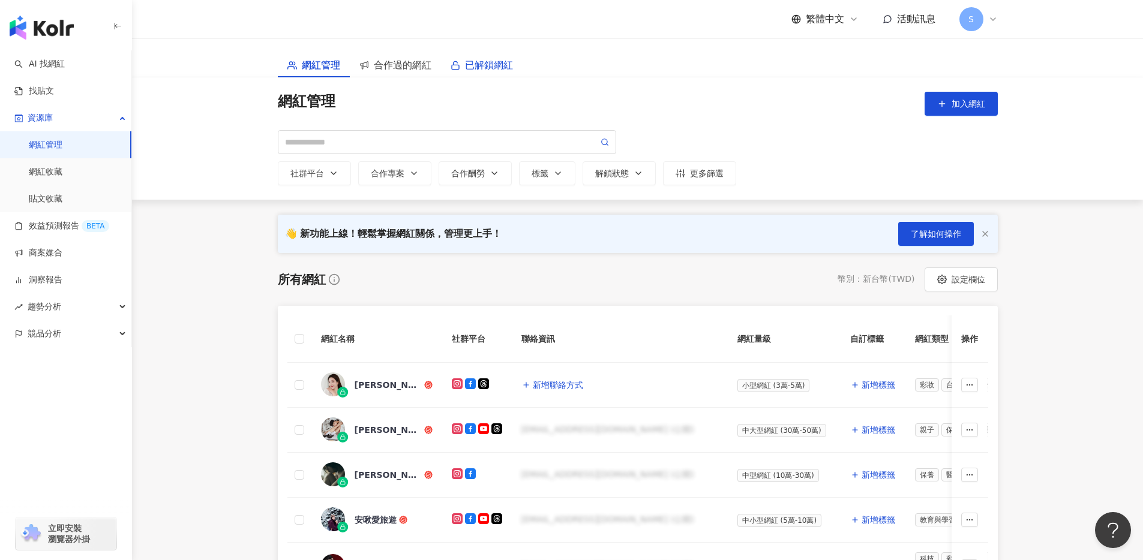
click at [473, 68] on span "已解鎖網紅" at bounding box center [489, 65] width 48 height 15
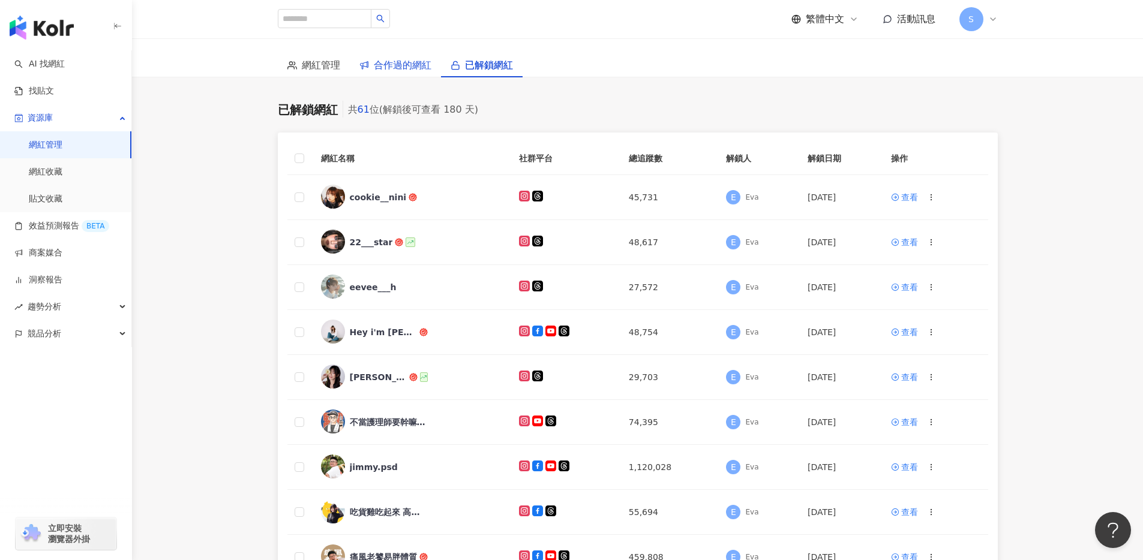
click at [428, 70] on span "合作過的網紅" at bounding box center [403, 65] width 58 height 15
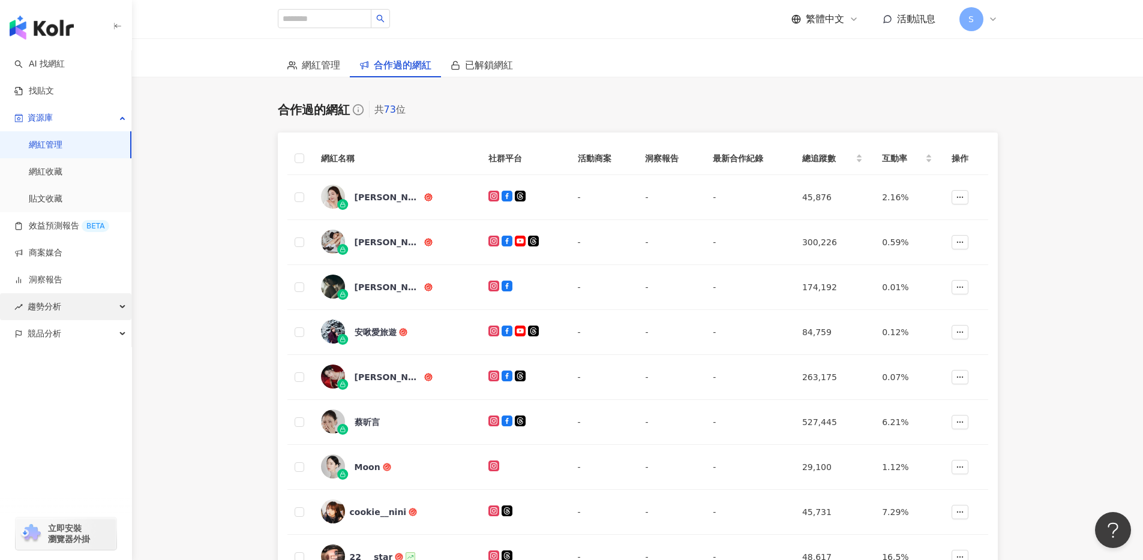
click at [93, 301] on div "趨勢分析" at bounding box center [65, 306] width 131 height 27
click at [83, 337] on link "Hashtag 排行" at bounding box center [56, 334] width 55 height 12
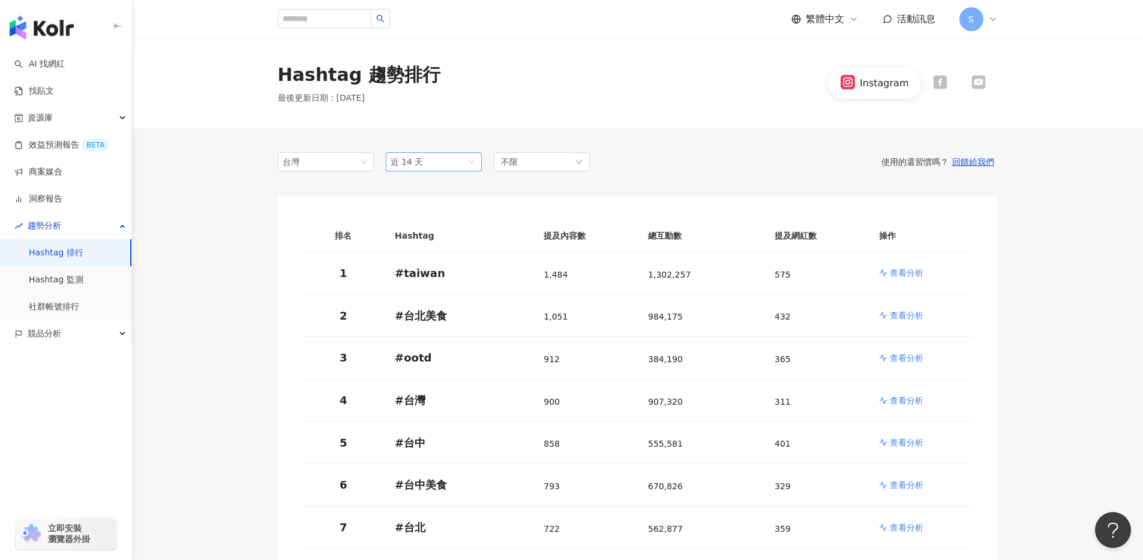
click at [466, 164] on span "近 14 天" at bounding box center [434, 162] width 86 height 18
click at [472, 166] on span "近 14 天" at bounding box center [434, 162] width 86 height 18
click at [458, 203] on div "近一個月" at bounding box center [433, 206] width 77 height 13
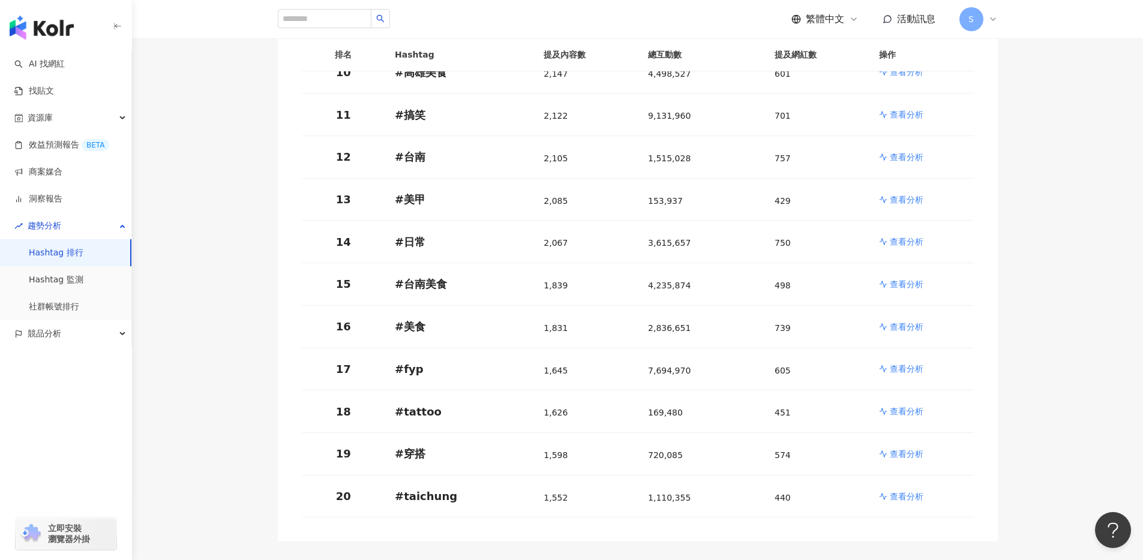
scroll to position [722, 0]
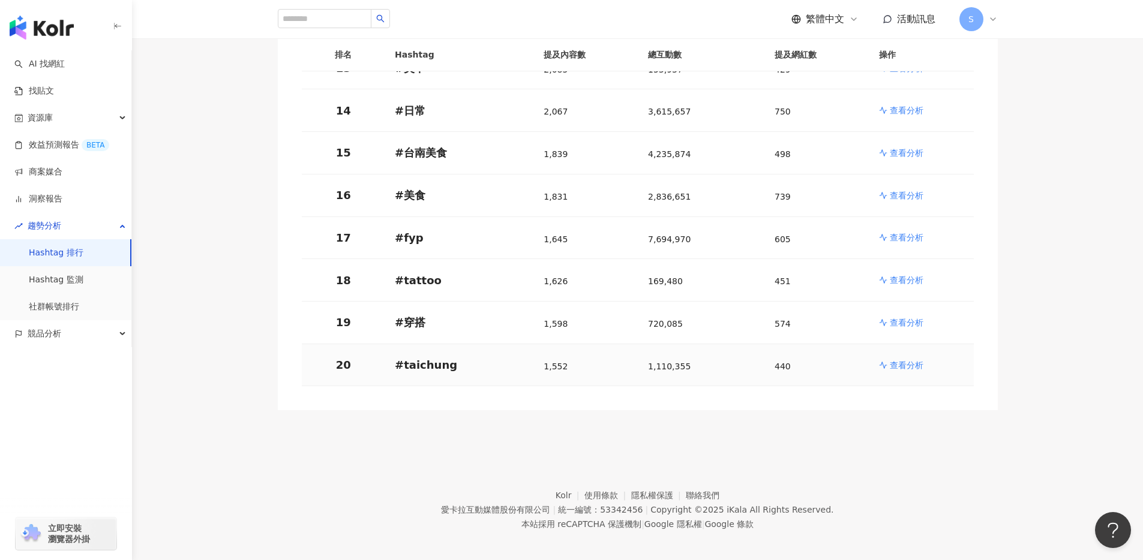
click at [902, 359] on p "查看分析" at bounding box center [907, 365] width 34 height 12
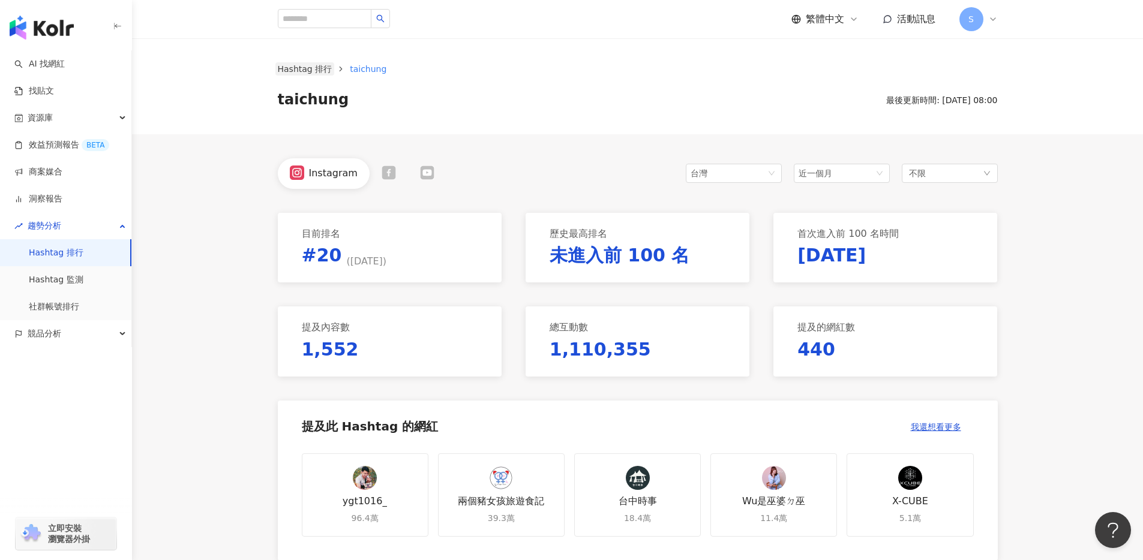
click at [298, 74] on link "Hashtag 排行" at bounding box center [304, 68] width 59 height 13
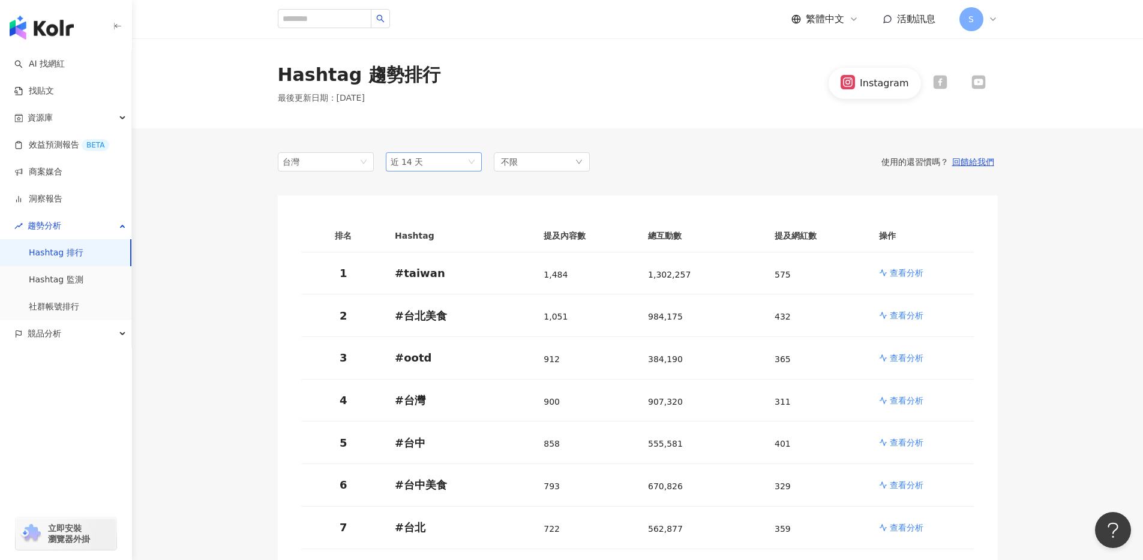
click at [467, 161] on span "近 14 天" at bounding box center [434, 162] width 86 height 18
click at [440, 244] on div "近六個月" at bounding box center [433, 247] width 77 height 13
click at [558, 152] on div "不限" at bounding box center [542, 161] width 96 height 19
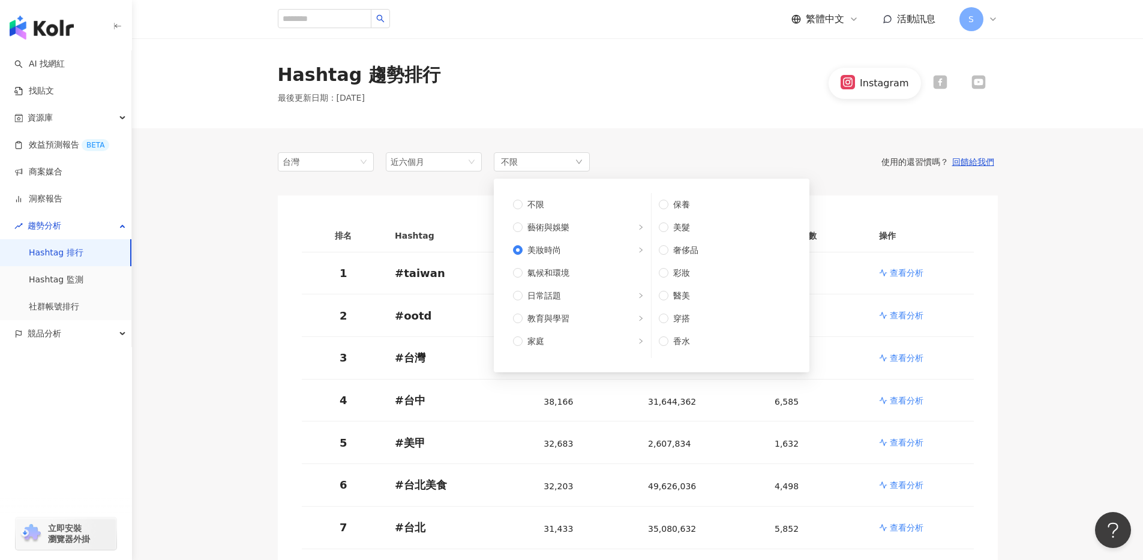
click at [655, 122] on div "Hashtag 趨勢排行 最後更新日期 ： 2025/9/24 Instagram" at bounding box center [637, 83] width 1011 height 90
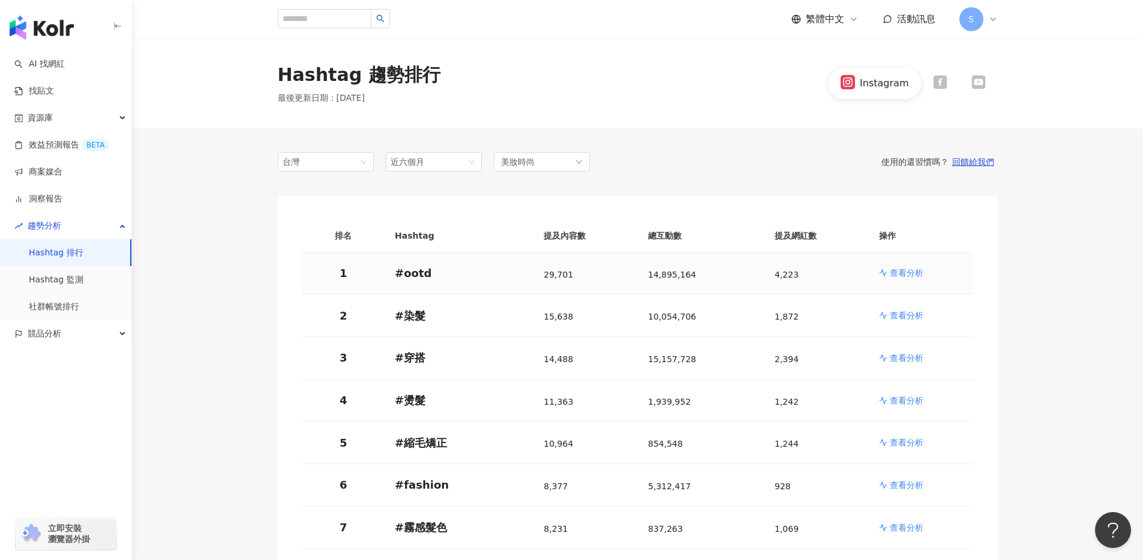
click at [914, 278] on p "查看分析" at bounding box center [907, 273] width 34 height 12
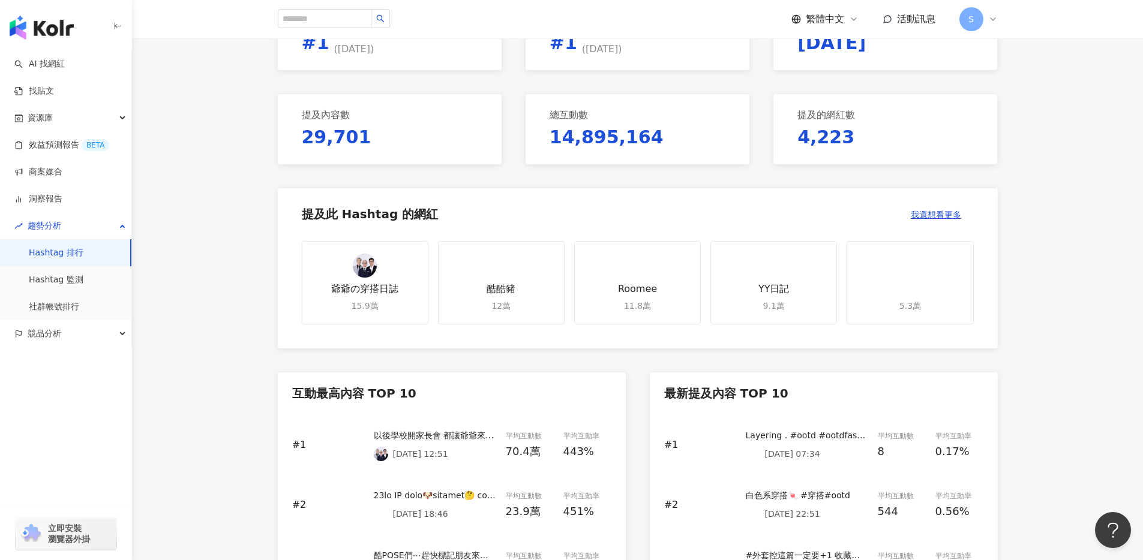
scroll to position [227, 0]
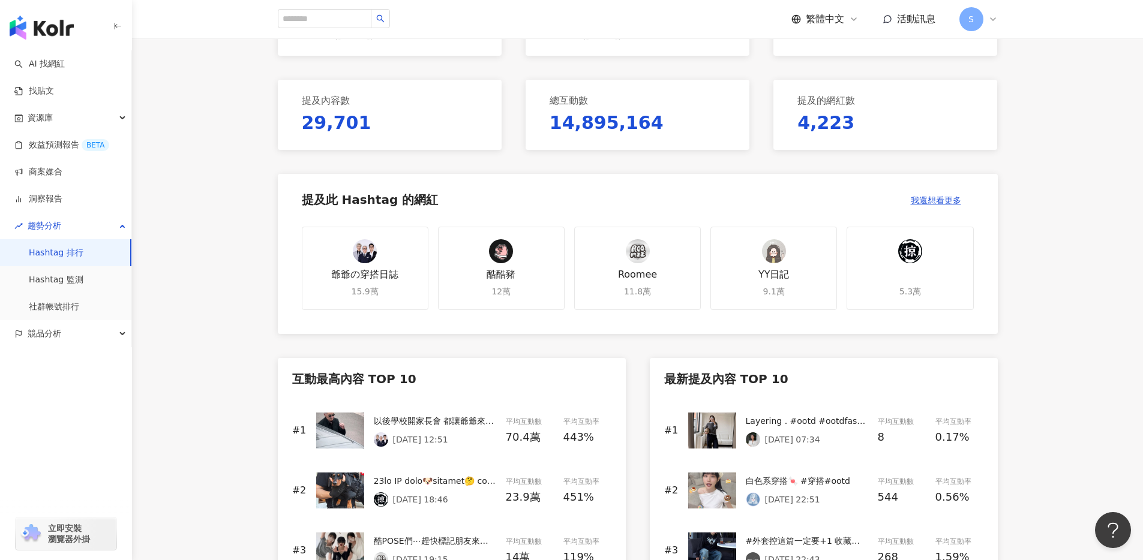
click at [587, 122] on p "14,895,164" at bounding box center [607, 122] width 114 height 25
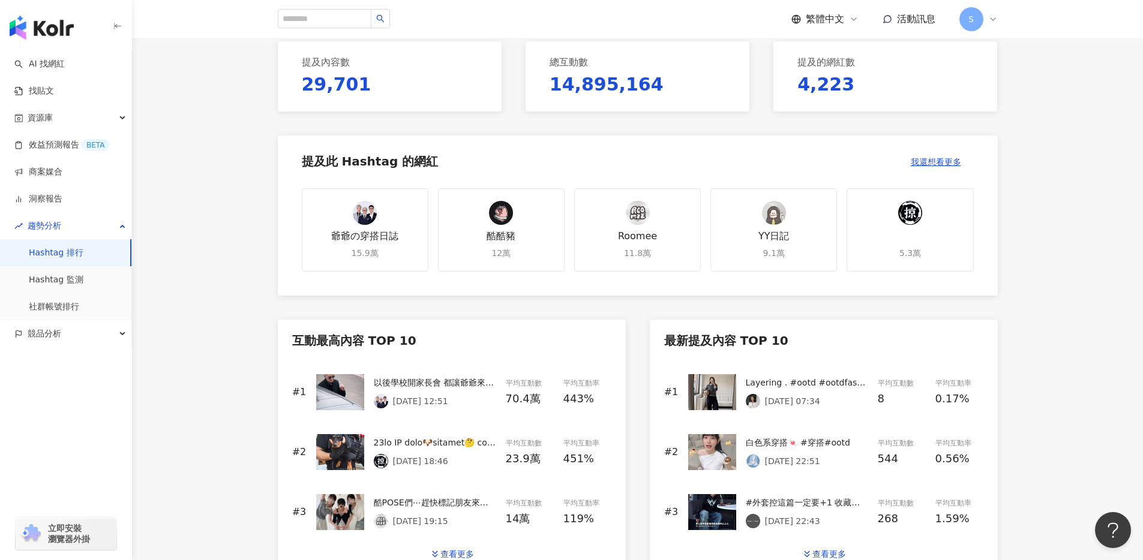
scroll to position [320, 0]
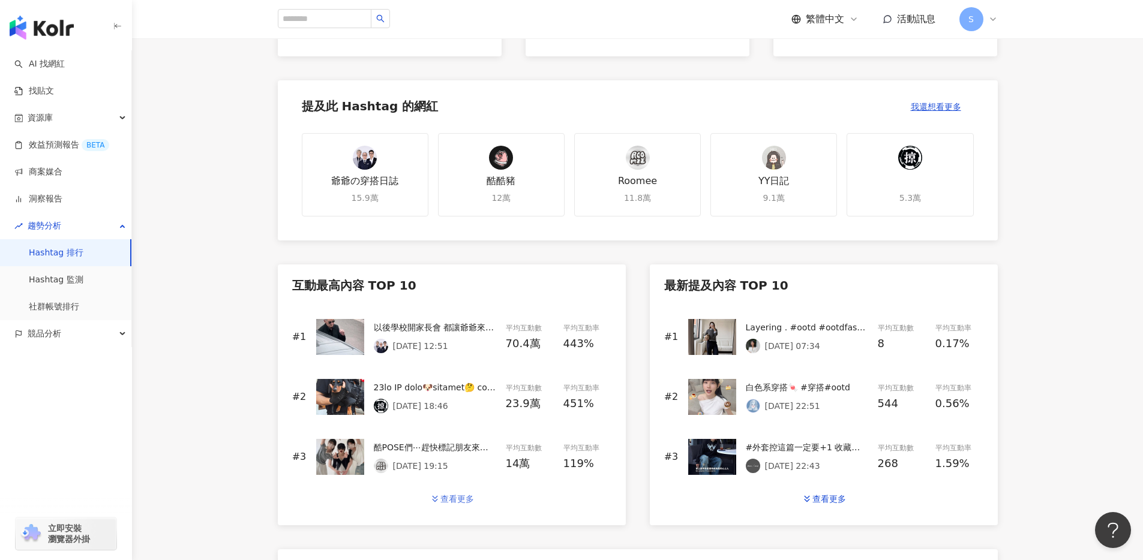
click at [469, 498] on div "查看更多" at bounding box center [457, 499] width 34 height 10
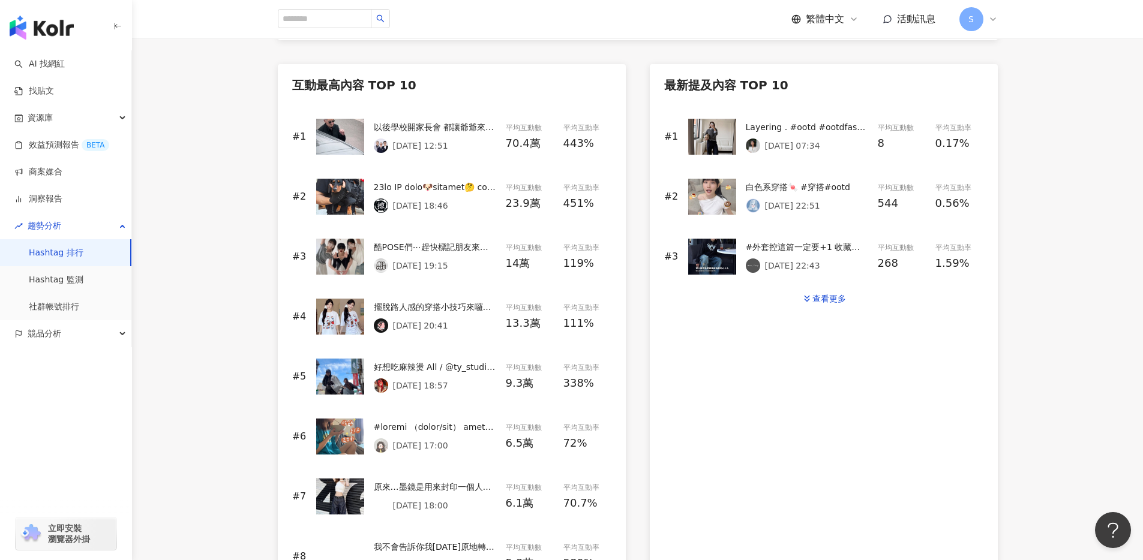
scroll to position [523, 0]
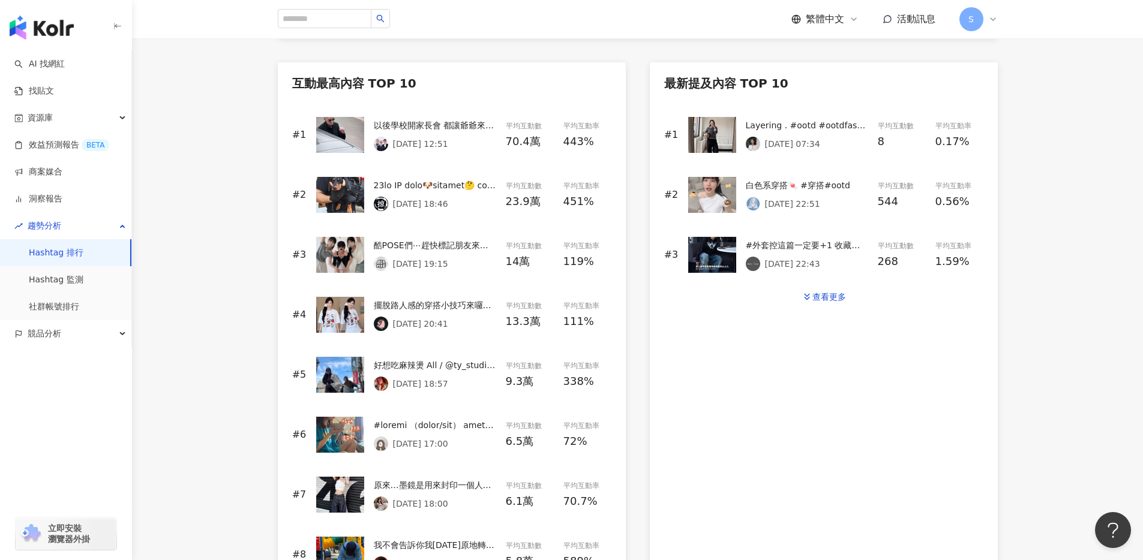
click at [443, 130] on div "以後學校開家長會 都讓爺爺來😎 #爺爺#穿搭 #穿搭日常 #ootd #潮流 #時尚 #日常 #流行 #流量 #流量密碼 #風格#搞笑#穿搭分享 #男生穿搭 …" at bounding box center [435, 125] width 122 height 13
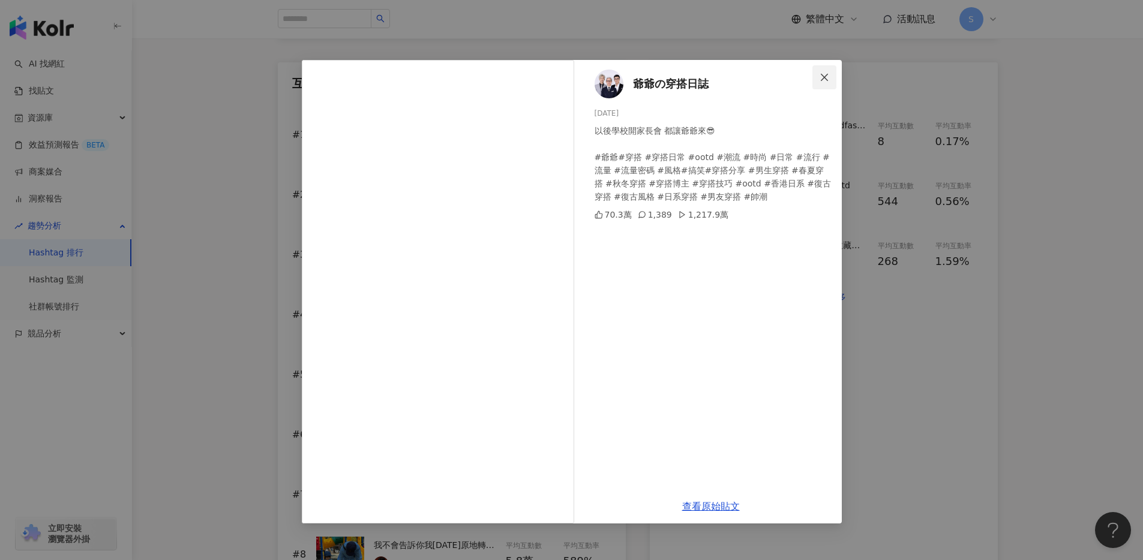
click at [824, 77] on icon "close" at bounding box center [824, 76] width 7 height 7
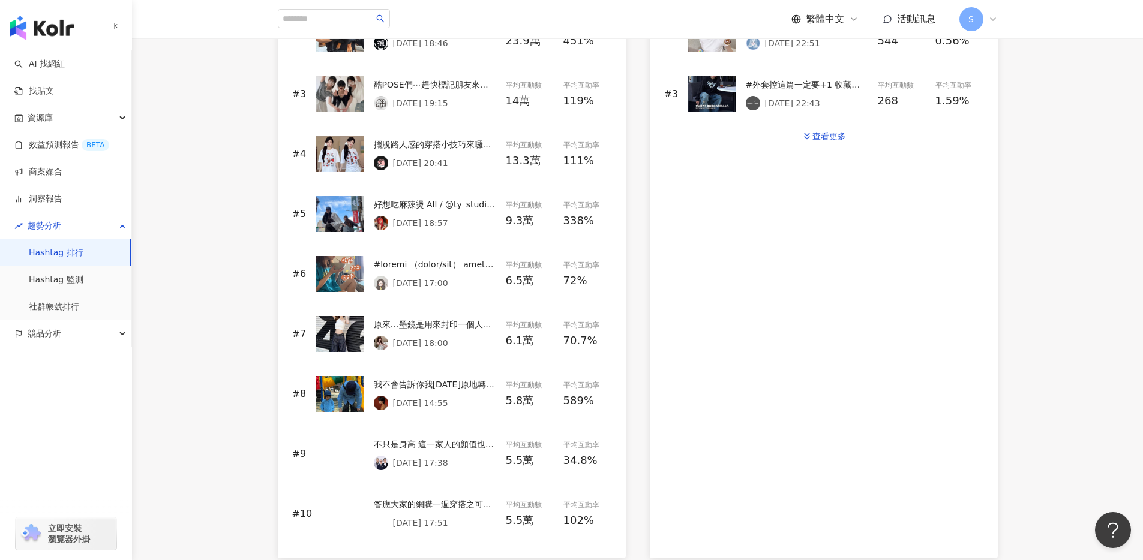
scroll to position [678, 0]
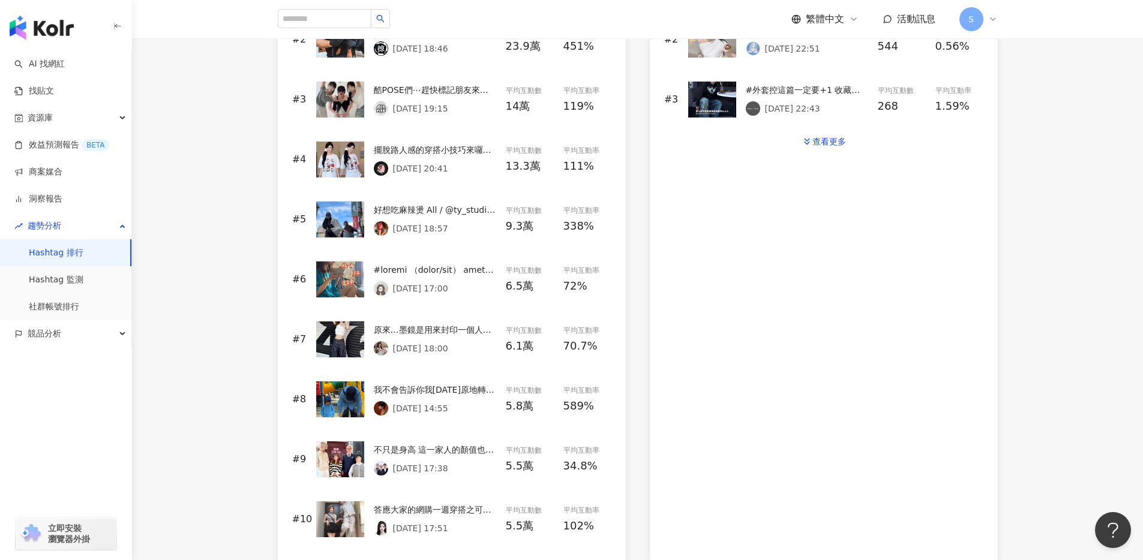
click at [436, 328] on div "原來…墨鏡是用來封印一個人的🕶️ 別怕！都來找我 #ootd #dailylook #穿搭 #男裝 #🇰🇷" at bounding box center [435, 329] width 122 height 13
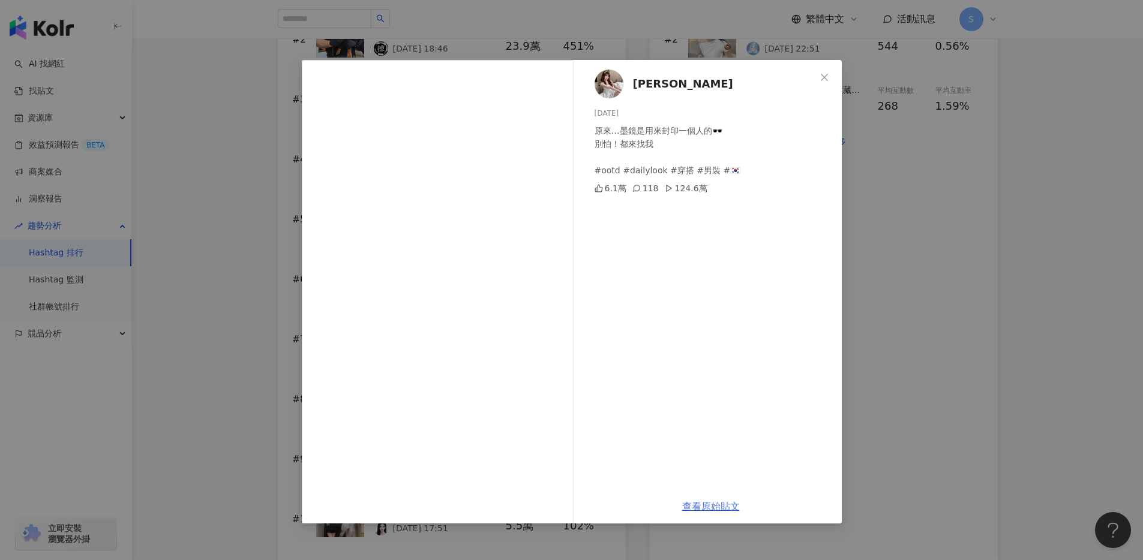
click at [730, 504] on link "查看原始貼文" at bounding box center [711, 506] width 58 height 11
click at [830, 78] on span "Close" at bounding box center [824, 78] width 24 height 10
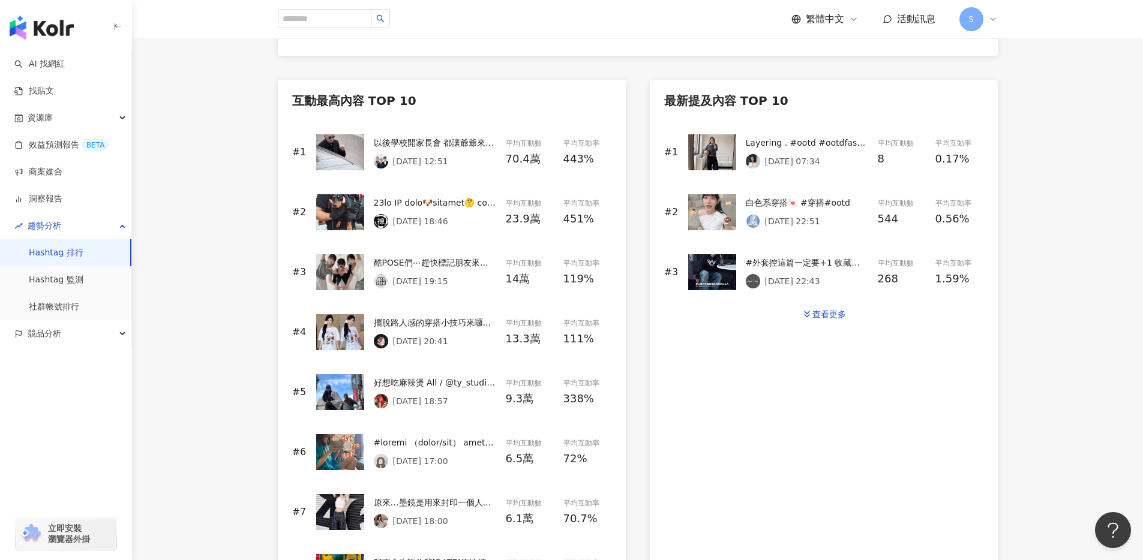
scroll to position [487, 0]
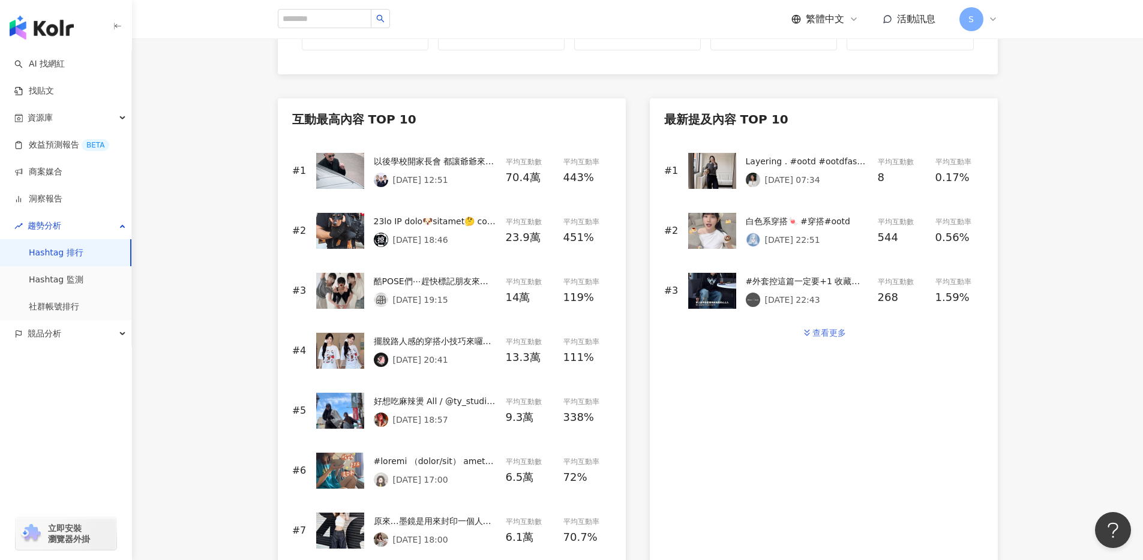
click at [832, 331] on div "查看更多" at bounding box center [829, 333] width 34 height 10
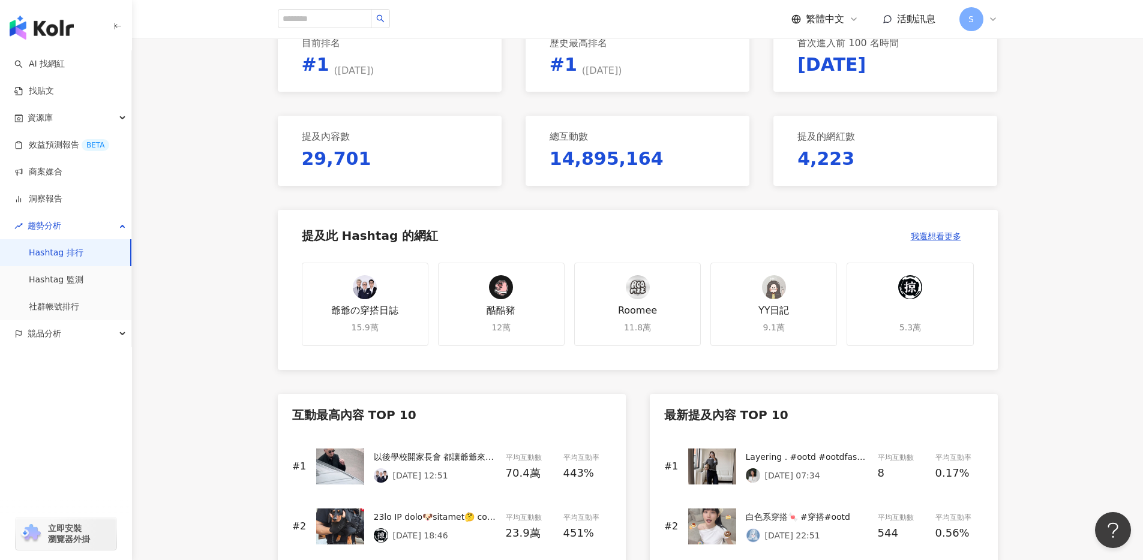
scroll to position [191, 0]
click at [952, 236] on span "我還想看更多" at bounding box center [936, 236] width 50 height 10
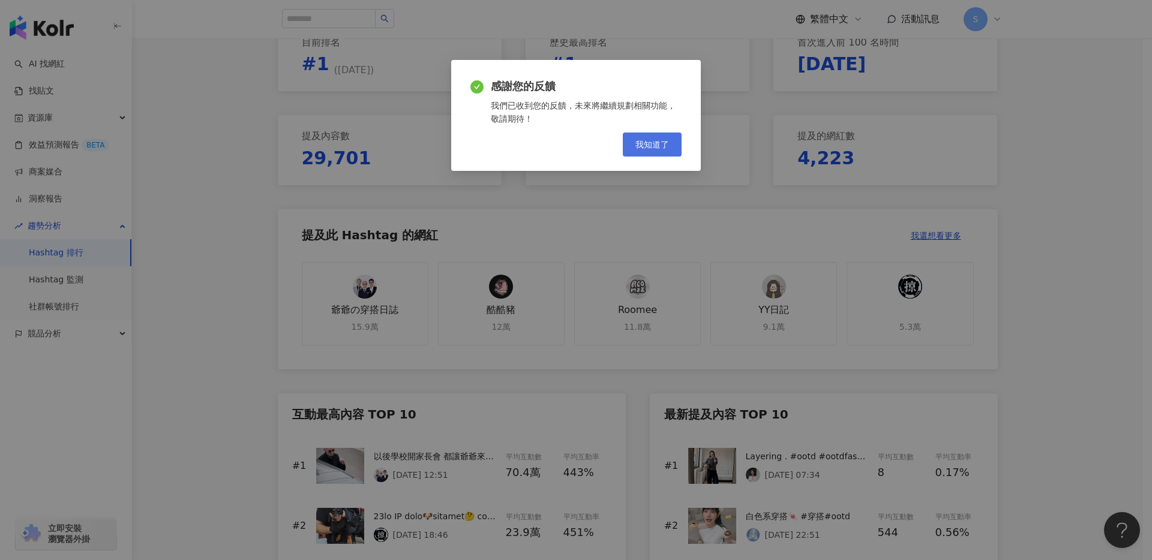
click at [639, 146] on span "我知道了" at bounding box center [652, 145] width 34 height 10
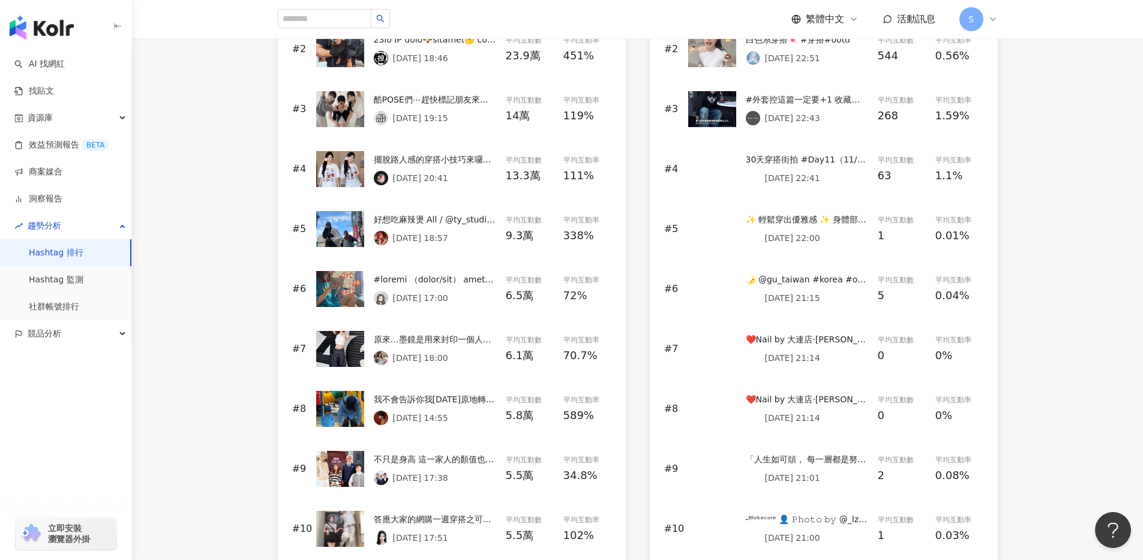
scroll to position [772, 0]
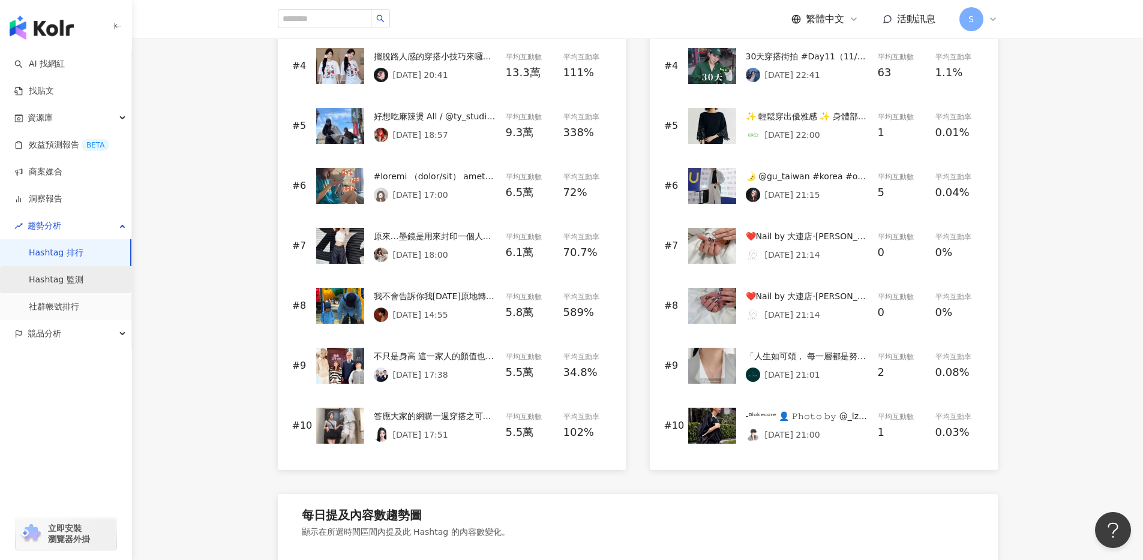
click at [75, 275] on link "Hashtag 監測" at bounding box center [56, 280] width 55 height 12
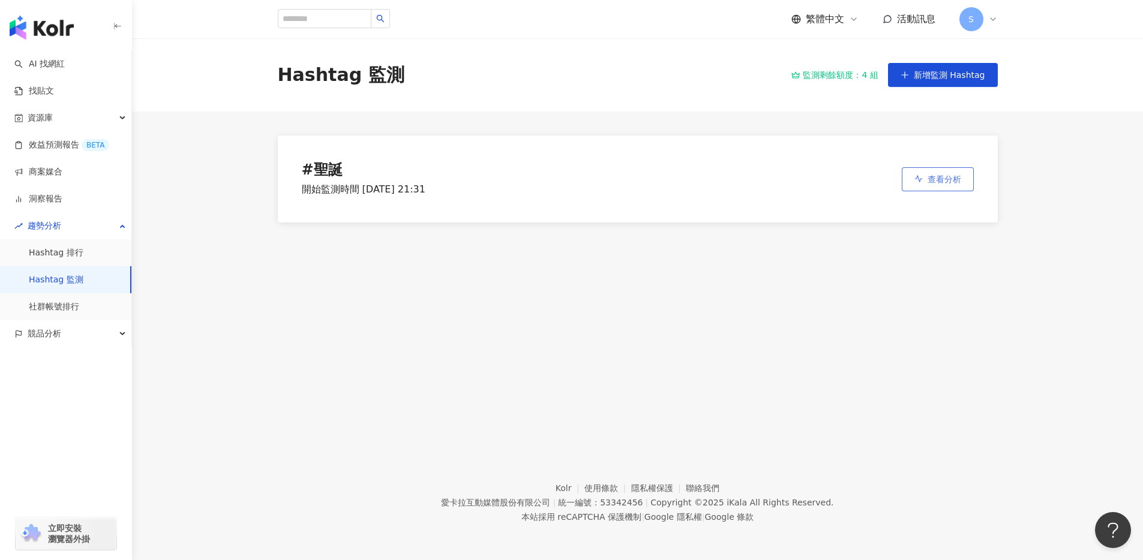
click at [941, 184] on button "查看分析" at bounding box center [938, 179] width 72 height 24
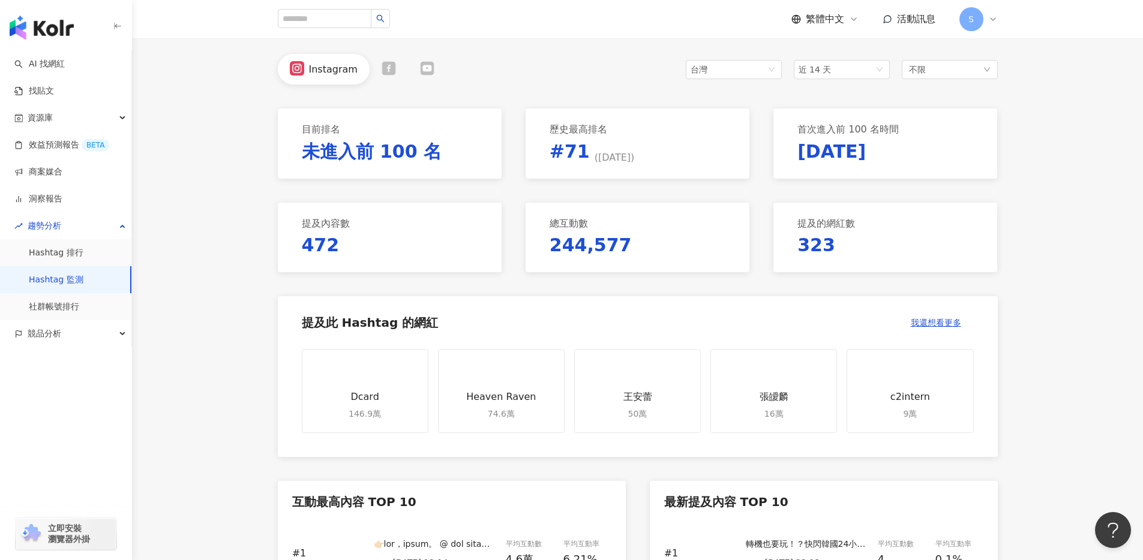
scroll to position [109, 0]
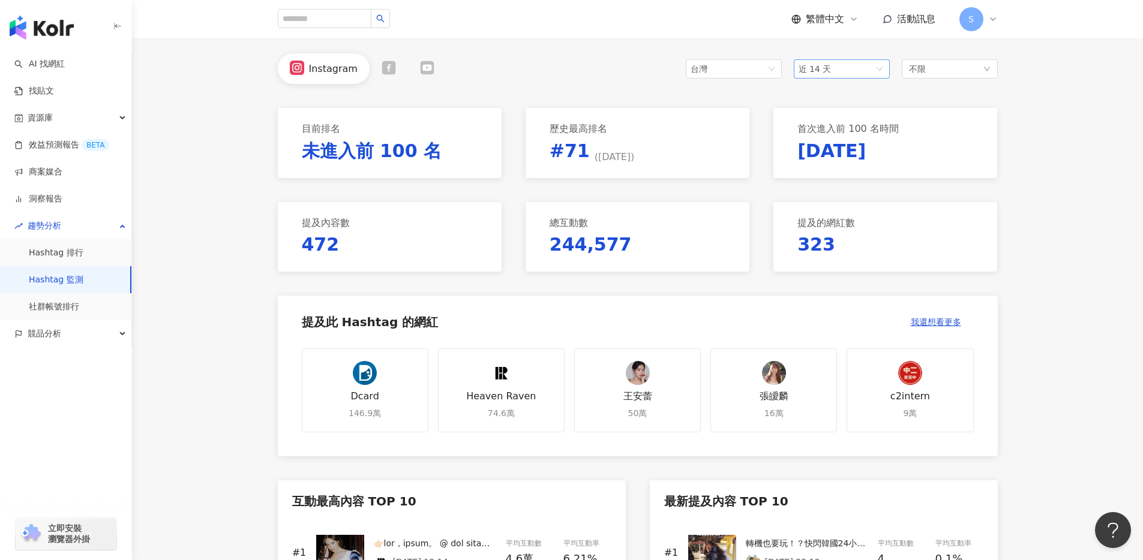
click at [849, 74] on span "近 14 天" at bounding box center [842, 69] width 86 height 18
click at [848, 150] on div "近六個月" at bounding box center [841, 154] width 77 height 13
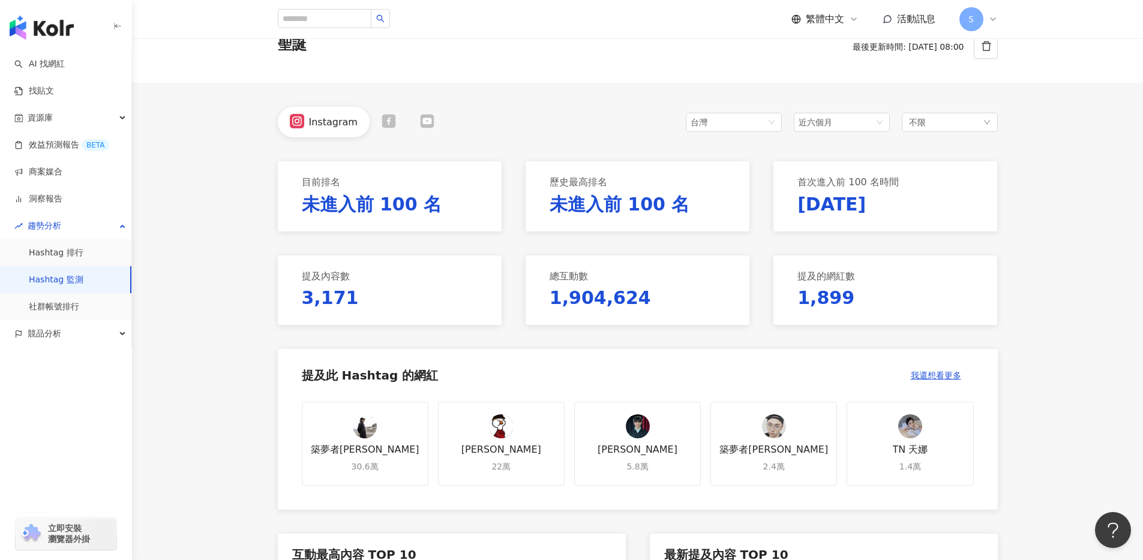
scroll to position [109, 0]
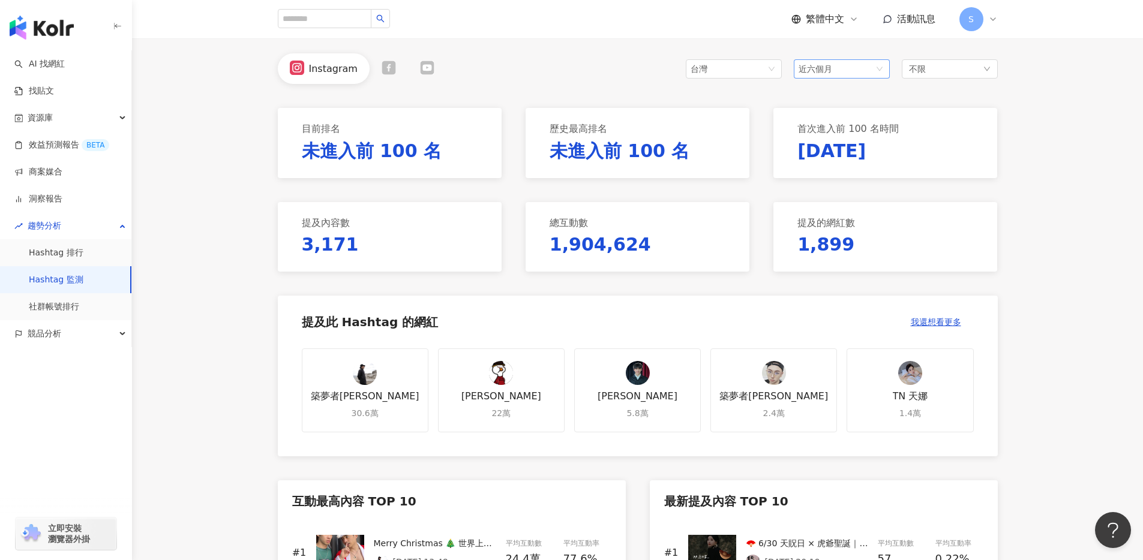
click at [837, 71] on span "近六個月" at bounding box center [842, 69] width 86 height 18
click at [841, 93] on div "近 14 天" at bounding box center [841, 93] width 77 height 13
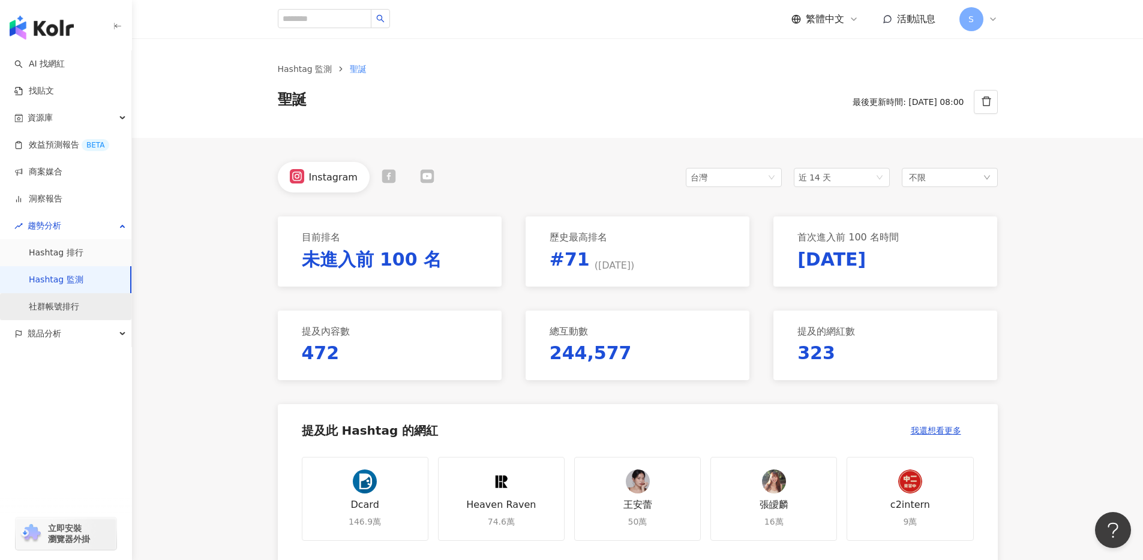
click at [67, 311] on link "社群帳號排行" at bounding box center [54, 307] width 50 height 12
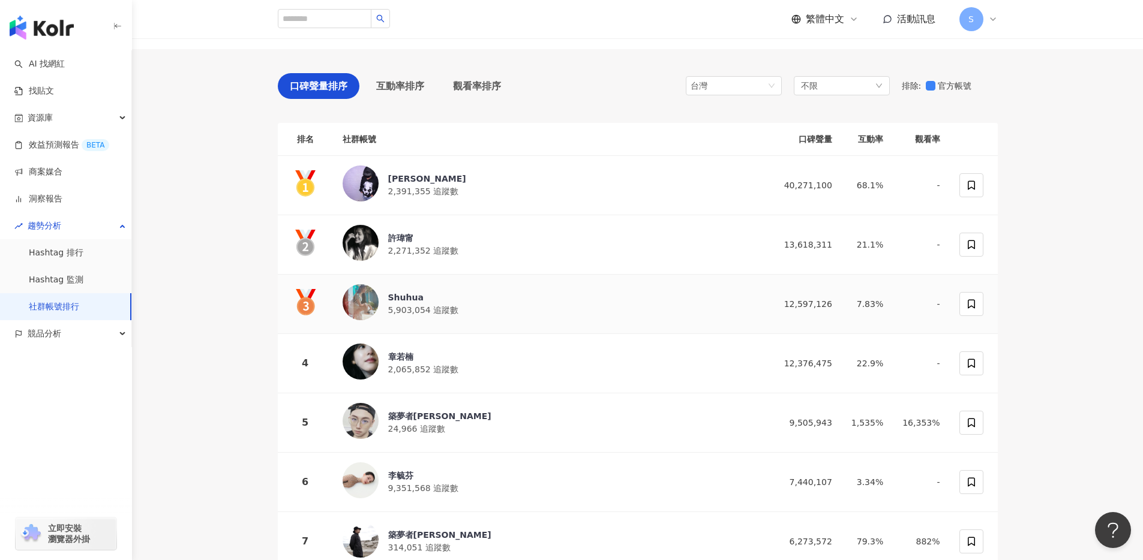
scroll to position [90, 0]
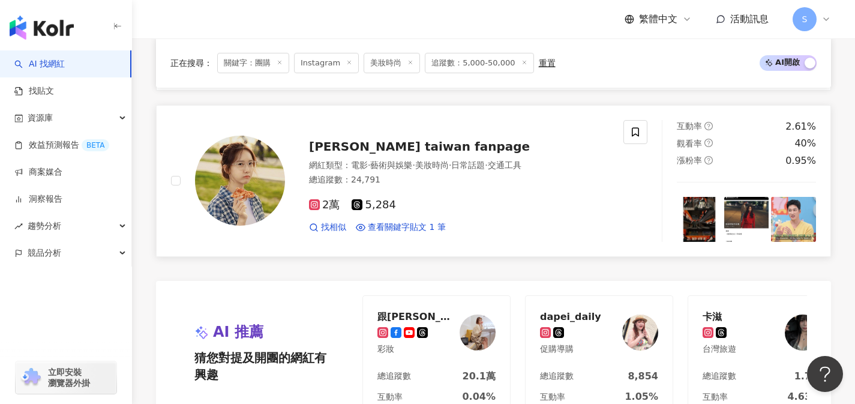
scroll to position [2216, 0]
